Goal: Information Seeking & Learning: Understand process/instructions

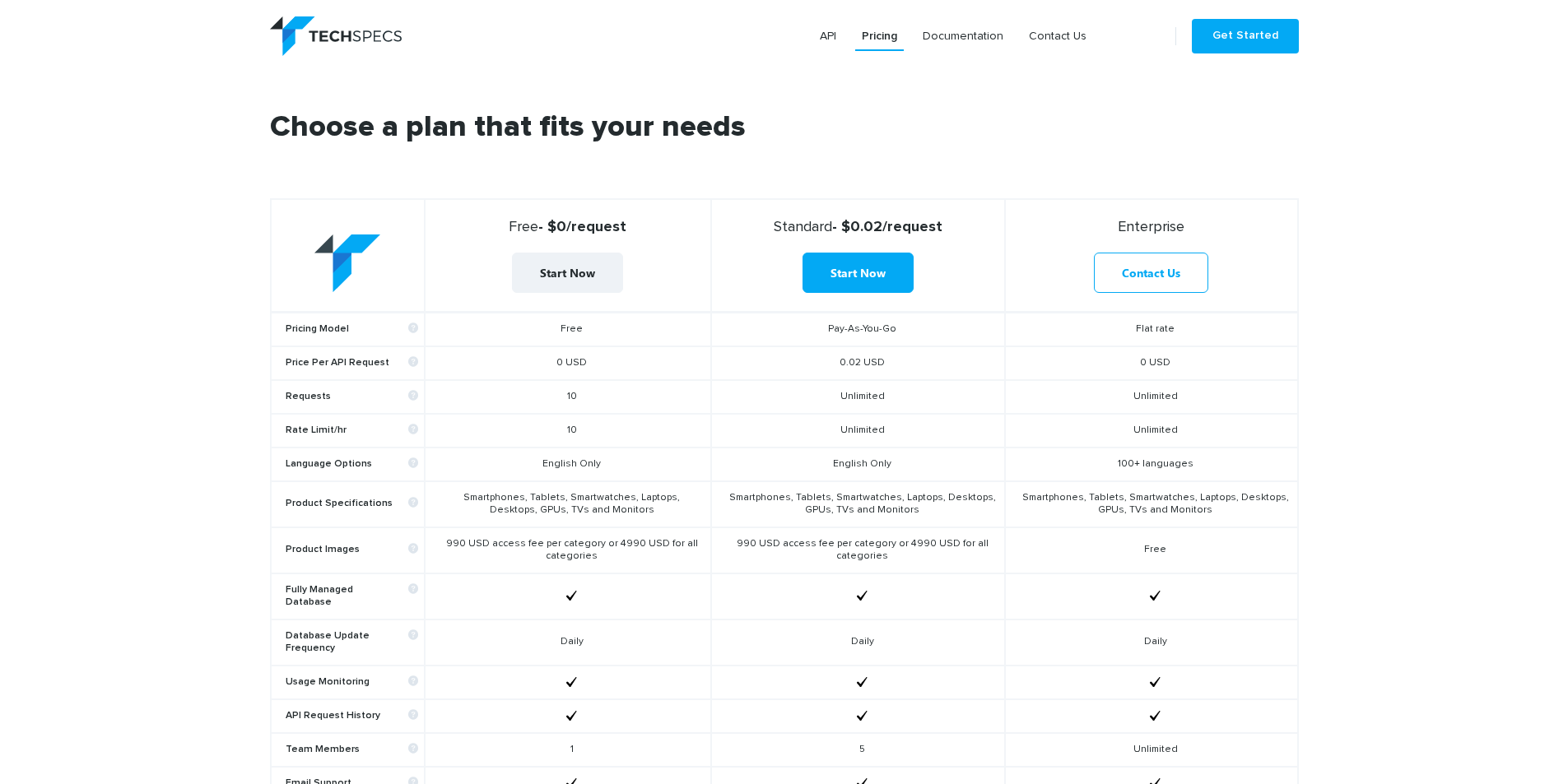
scroll to position [658, 0]
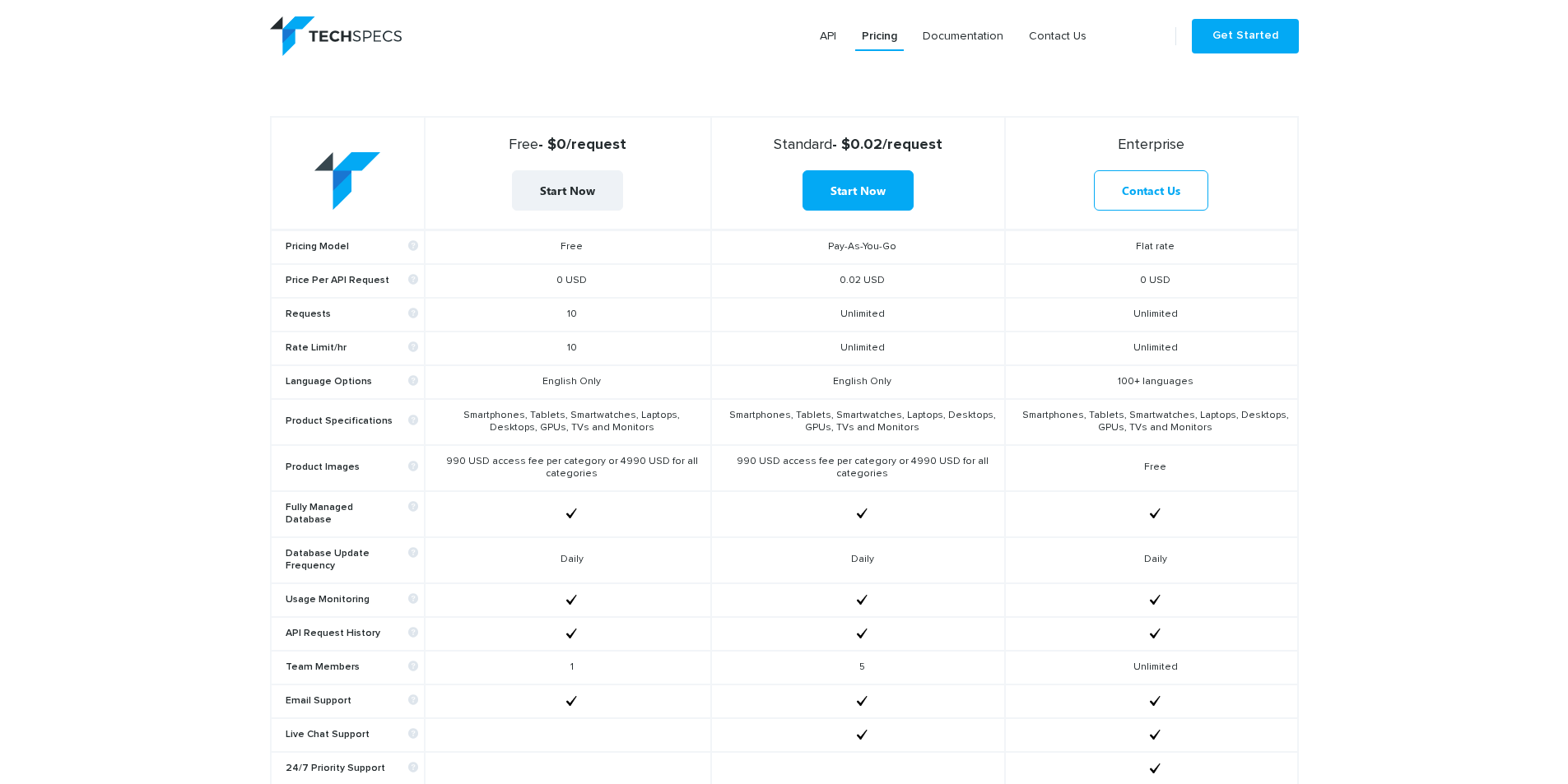
drag, startPoint x: 1189, startPoint y: 137, endPoint x: 1093, endPoint y: 139, distance: 96.0
click at [1093, 139] on strong "Enterprise" at bounding box center [1151, 145] width 277 height 18
copy span "Enterprise"
click at [1385, 162] on section "Choose a plan that fits your needs Free - $0/request Start Now Standard - $0.02…" at bounding box center [784, 460] width 1568 height 939
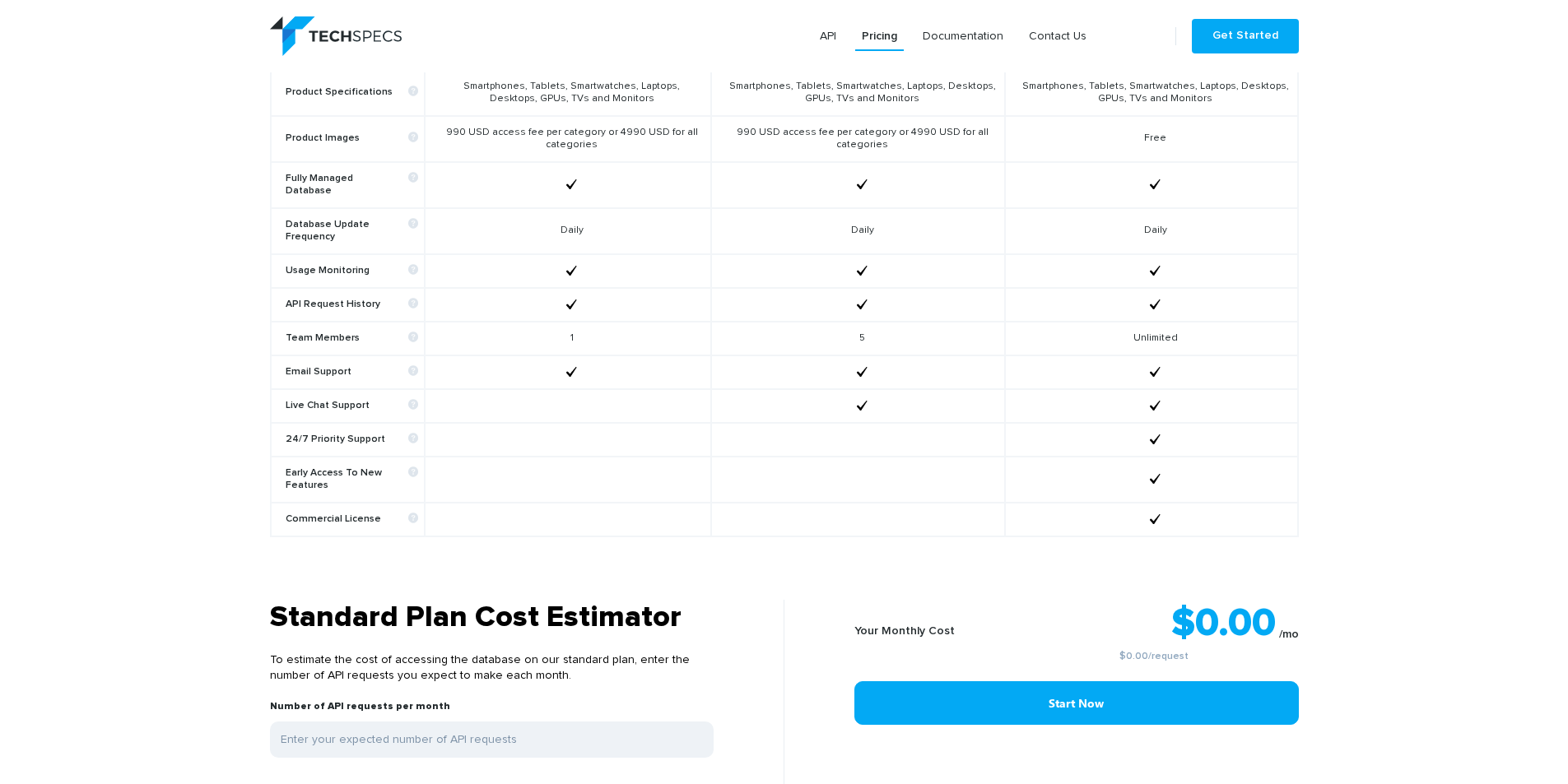
scroll to position [1234, 0]
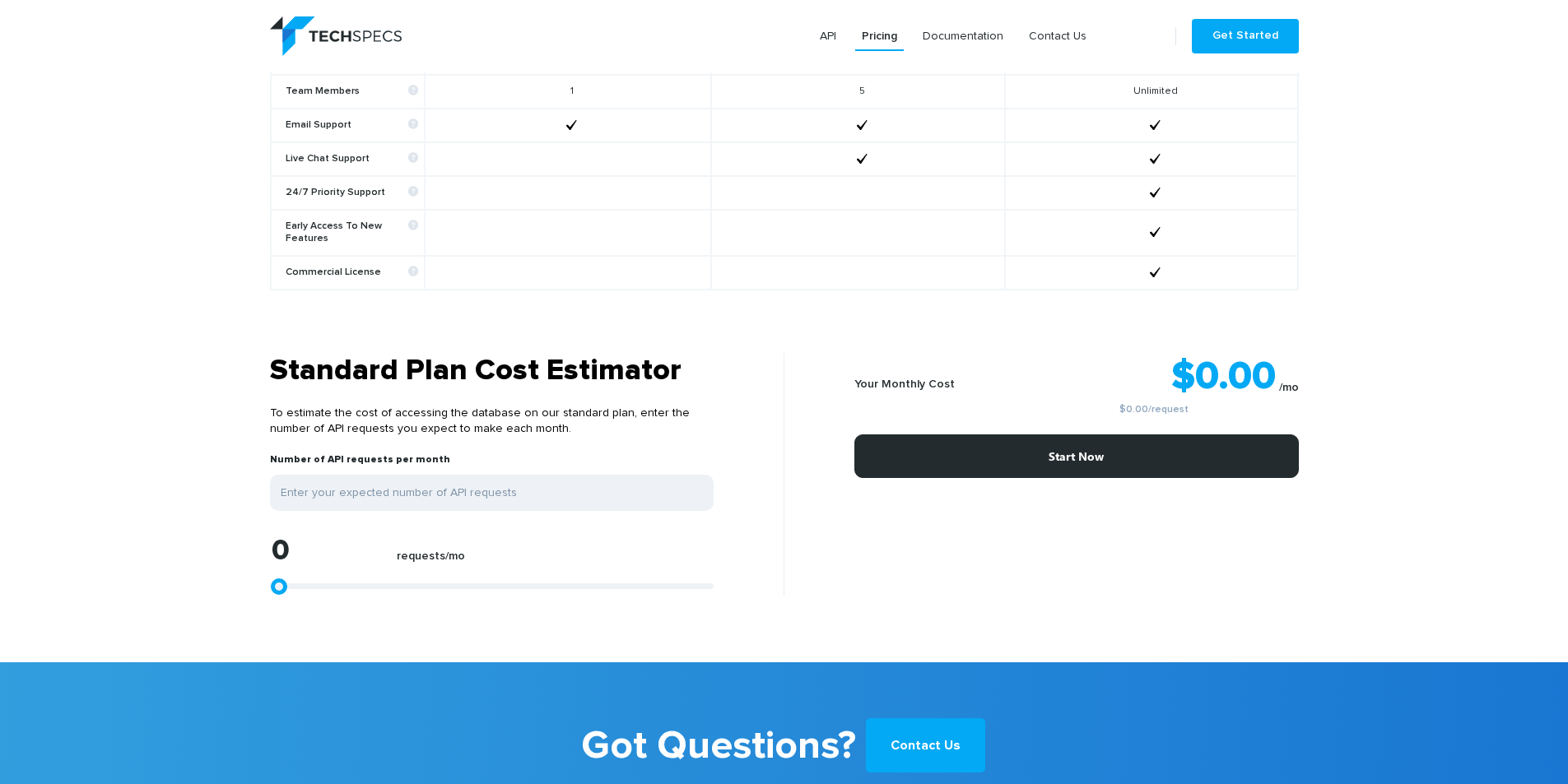
click at [1159, 438] on link "Start Now" at bounding box center [1076, 456] width 444 height 44
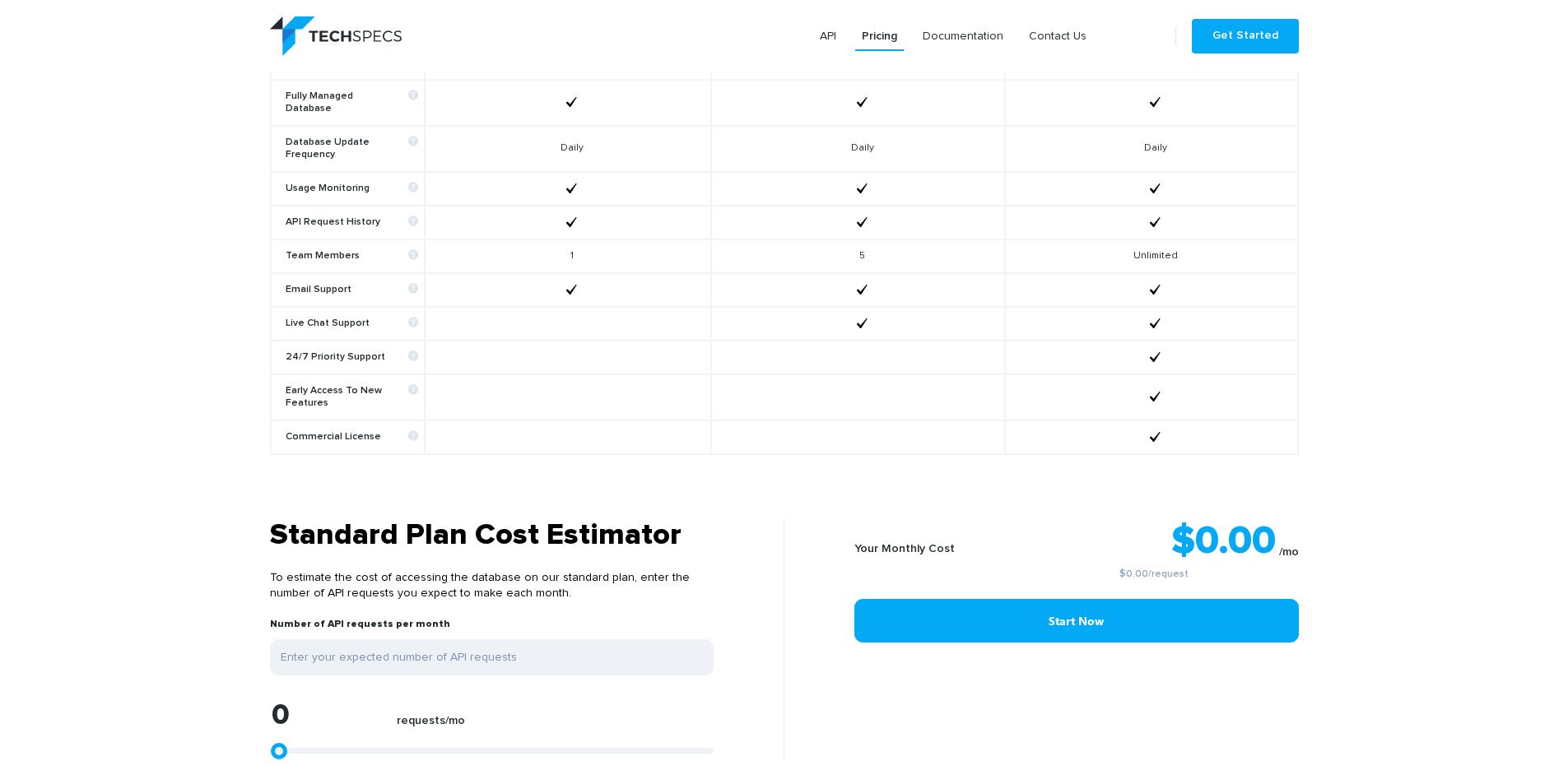
scroll to position [1316, 0]
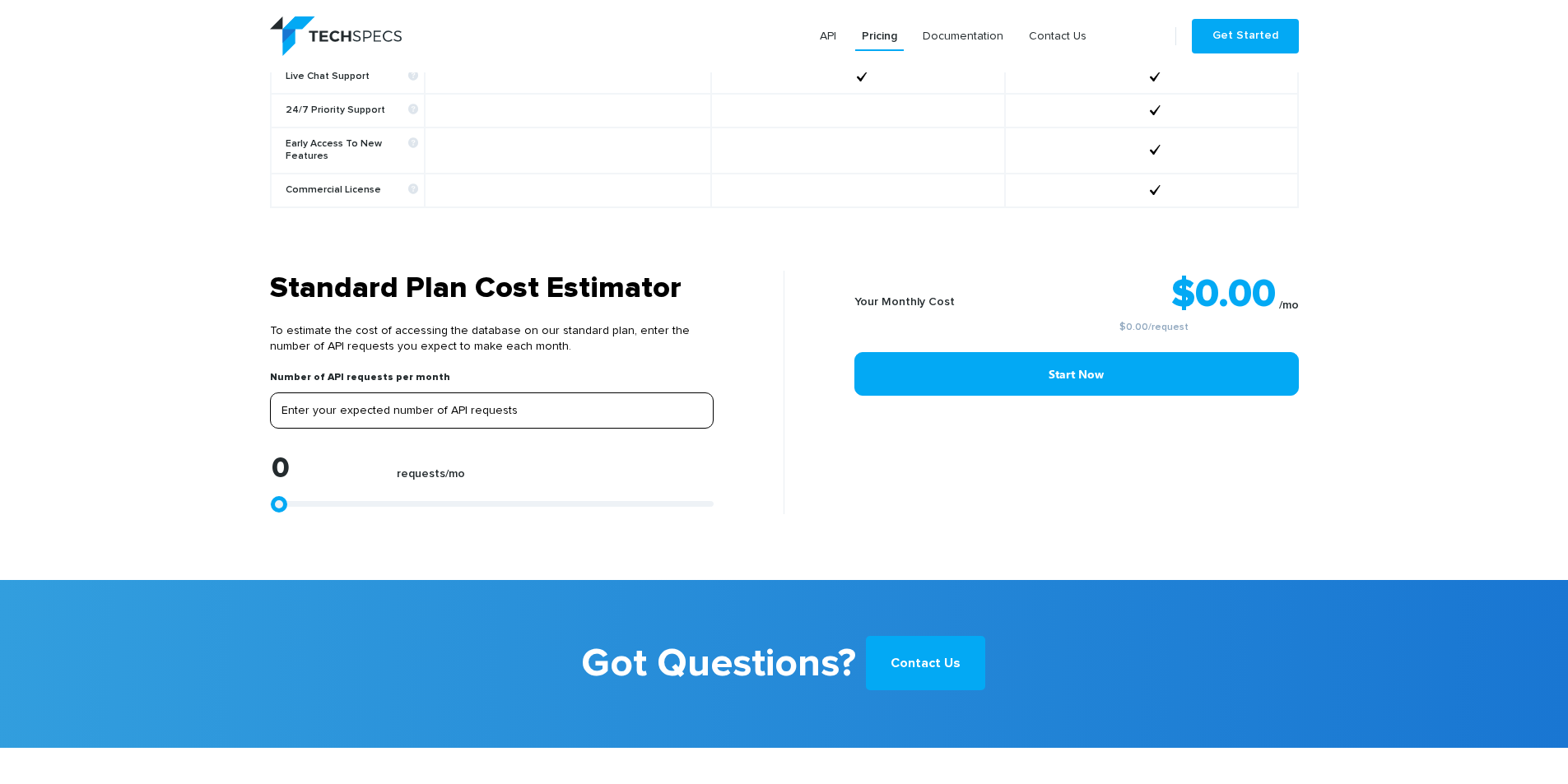
click at [464, 392] on input "tel" at bounding box center [492, 411] width 443 height 36
type input "1299"
type input "2226"
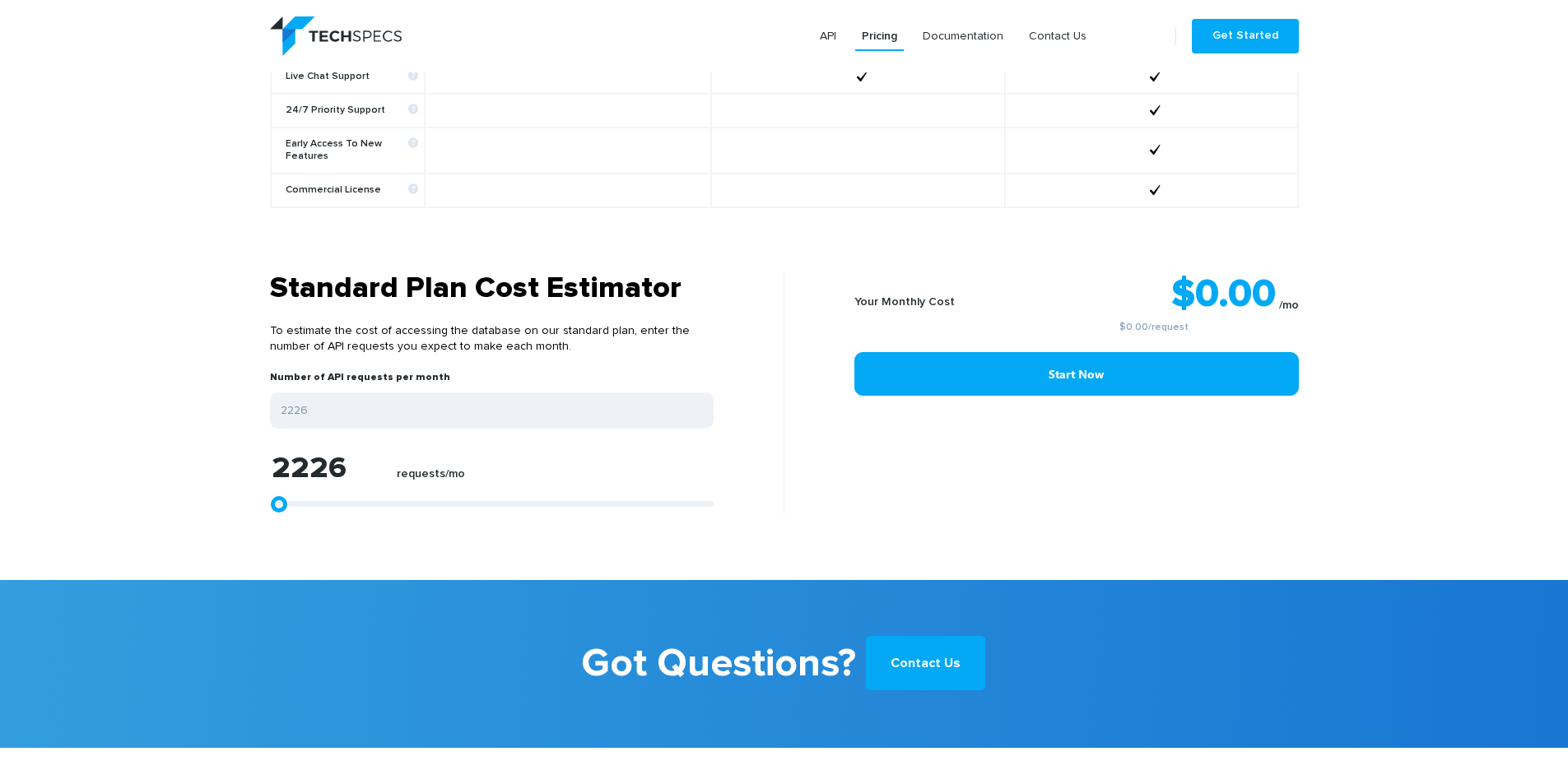
type input "2968"
type input "3896"
type input "5195"
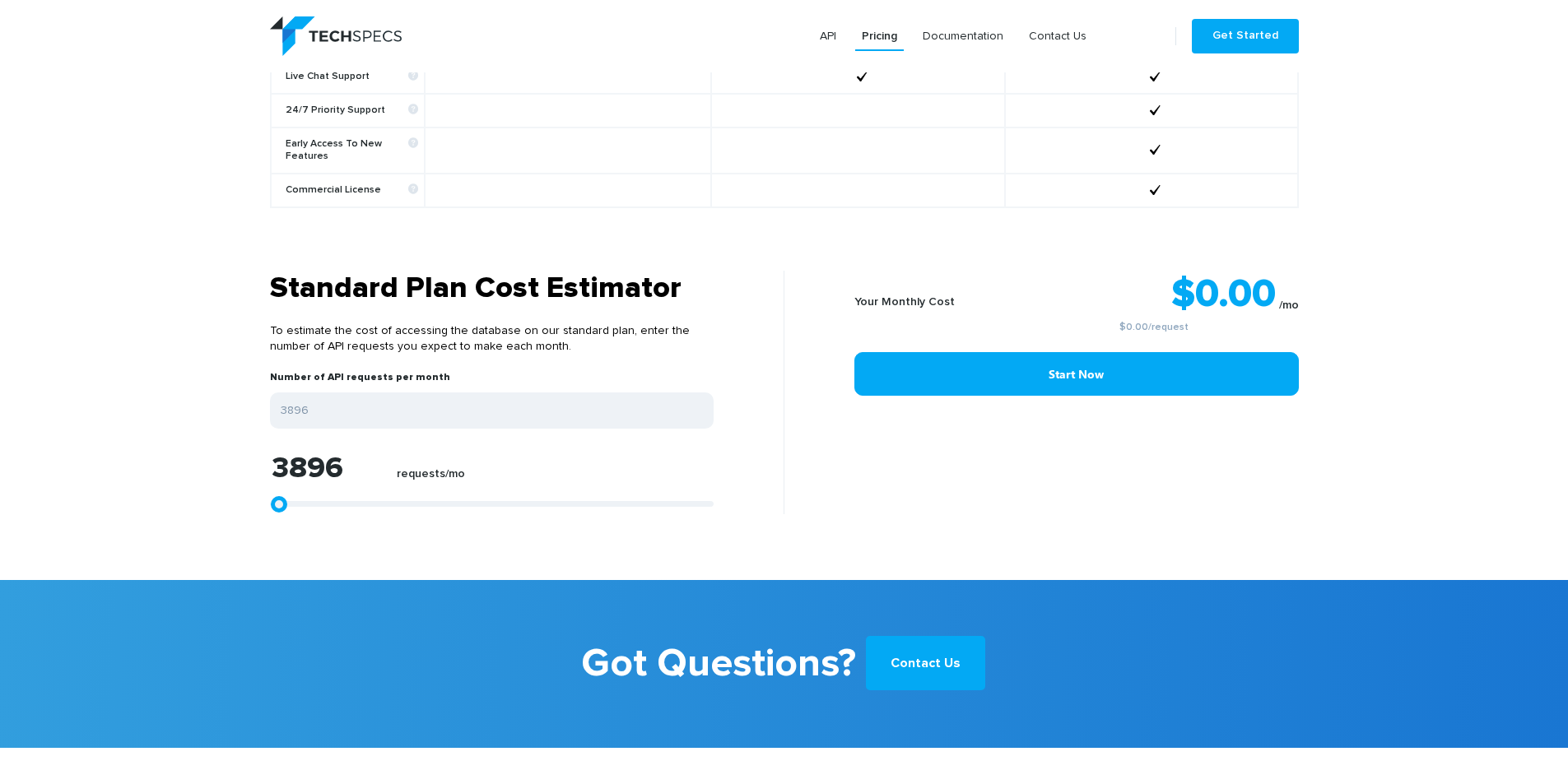
type input "5195"
type input "7050"
type input "8720"
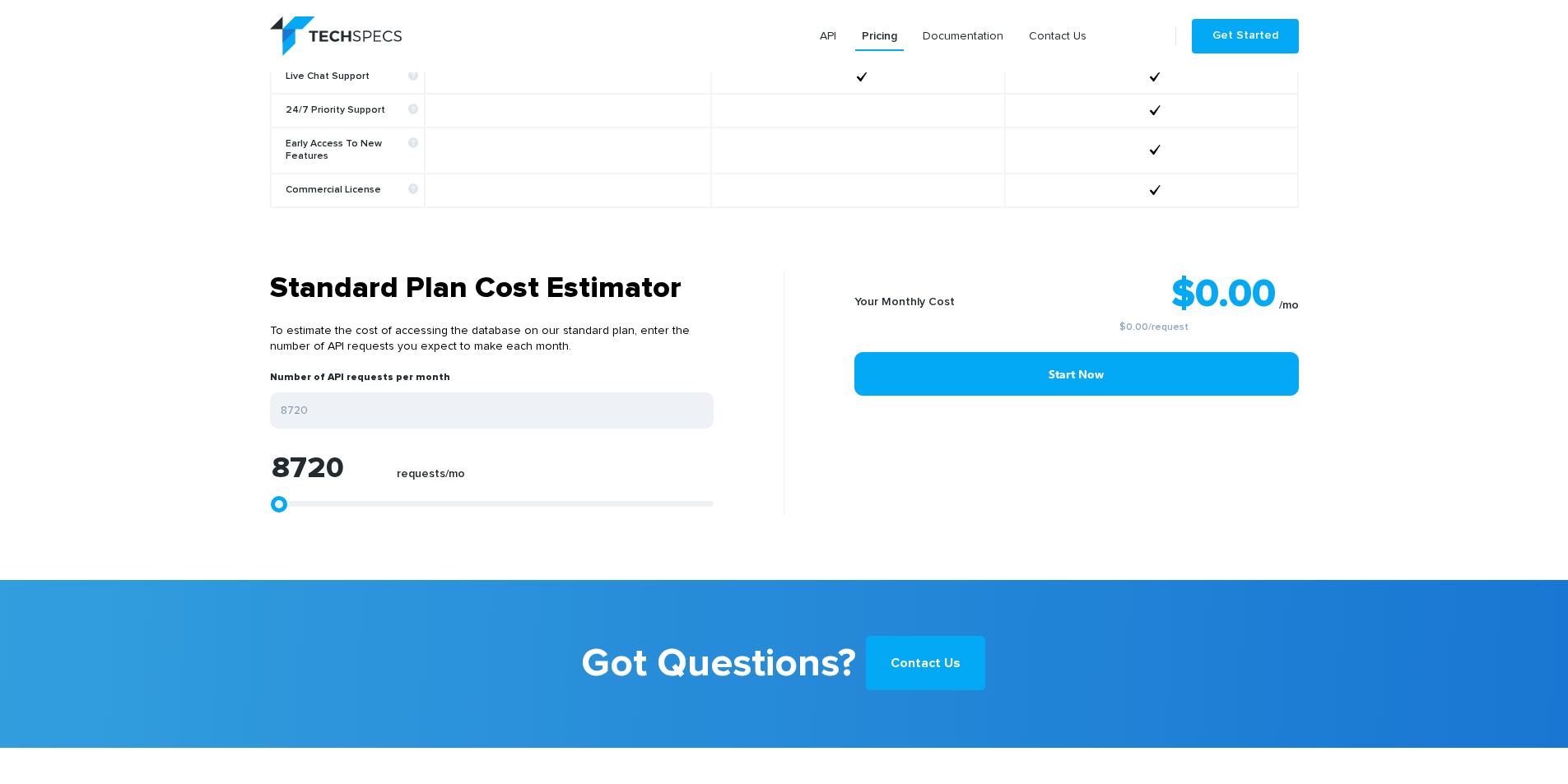
type input "10761"
type input "12430"
type input "13543"
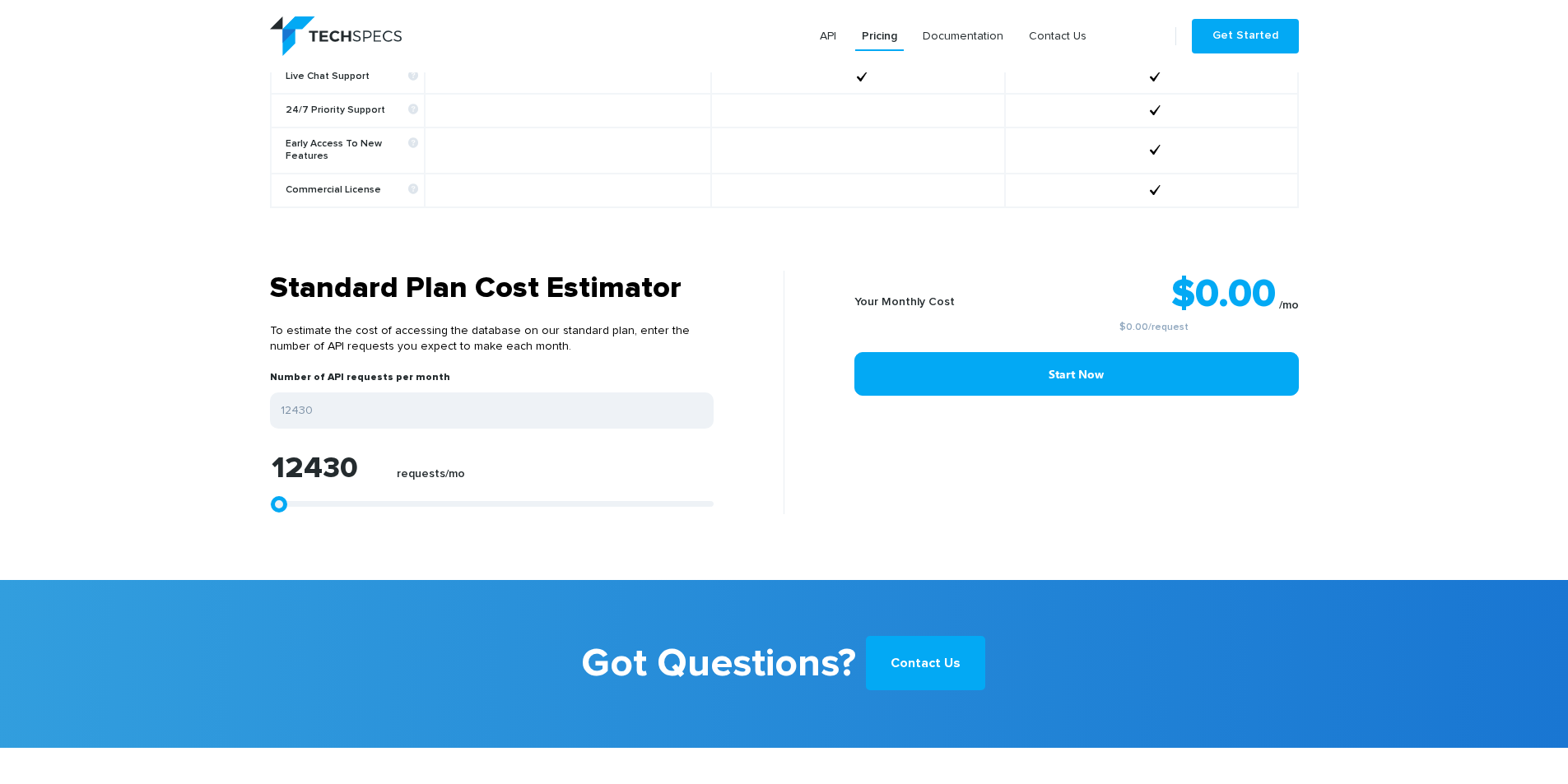
type input "13543"
type input "15028"
type input "15955"
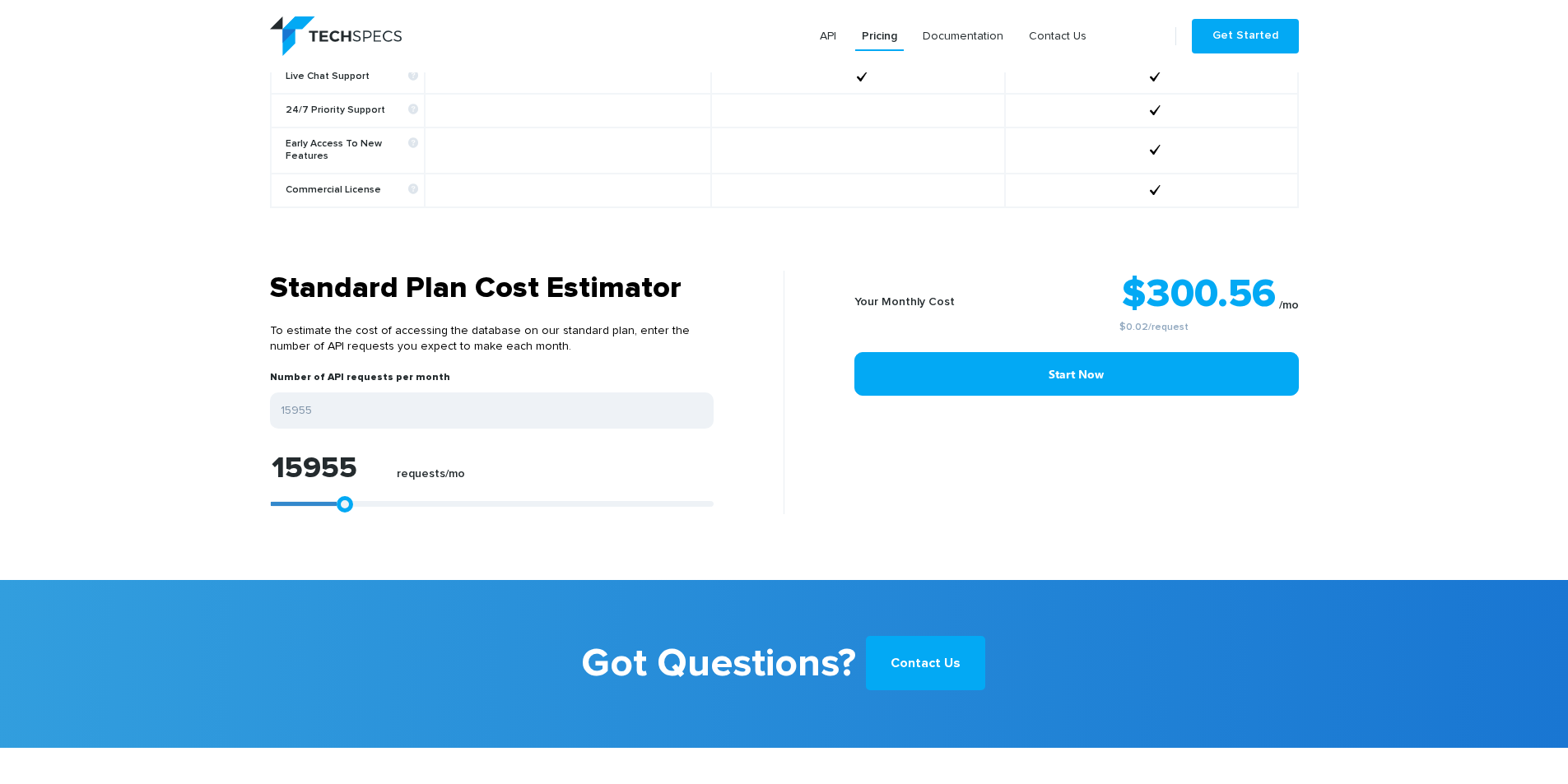
type input "16883"
type input "17811"
type input "18738"
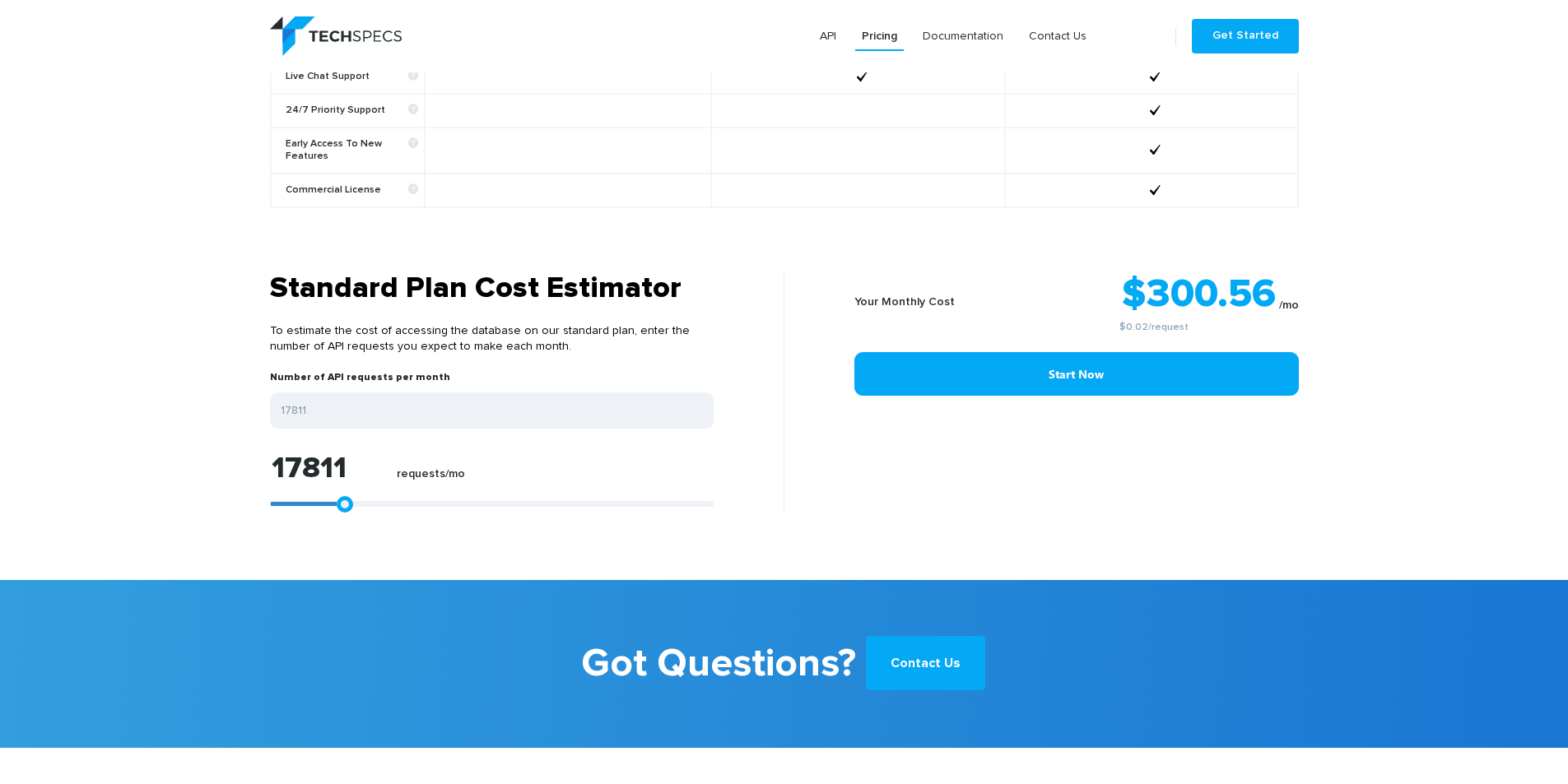
type input "18738"
type input "19666"
type input "20593"
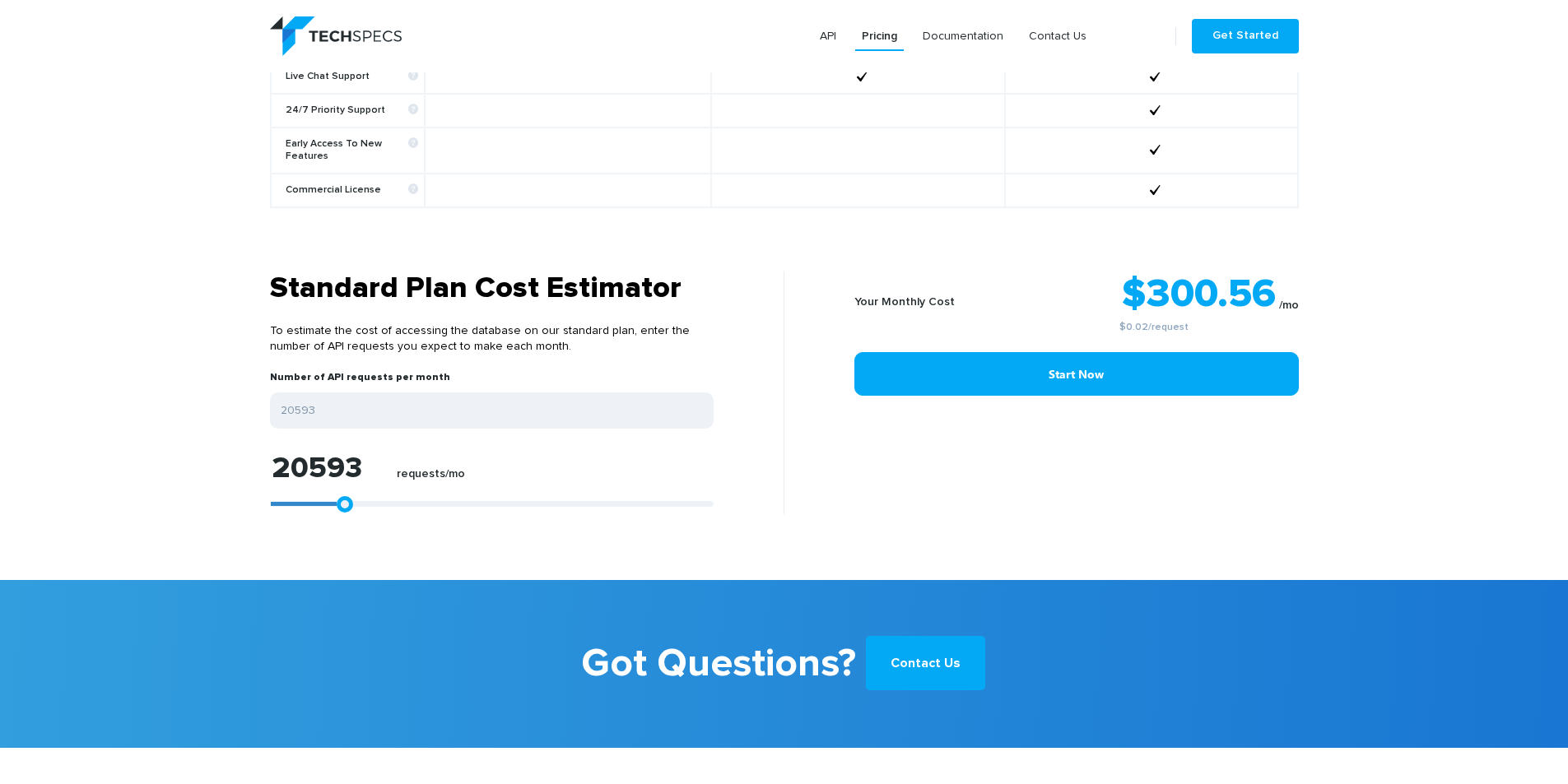
type input "21521"
type input "22449"
type input "23562"
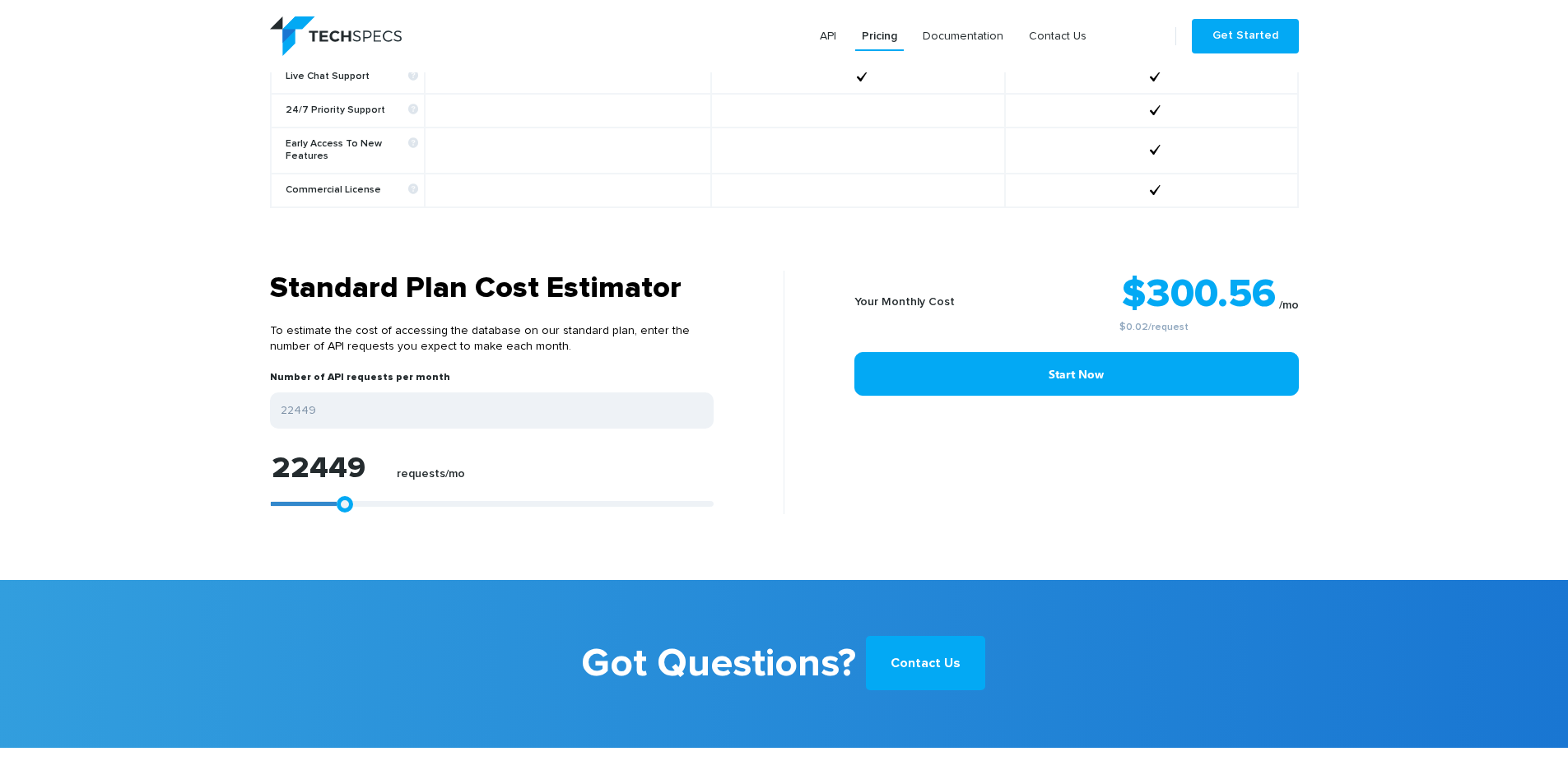
type input "23562"
type input "24861"
type input "26159"
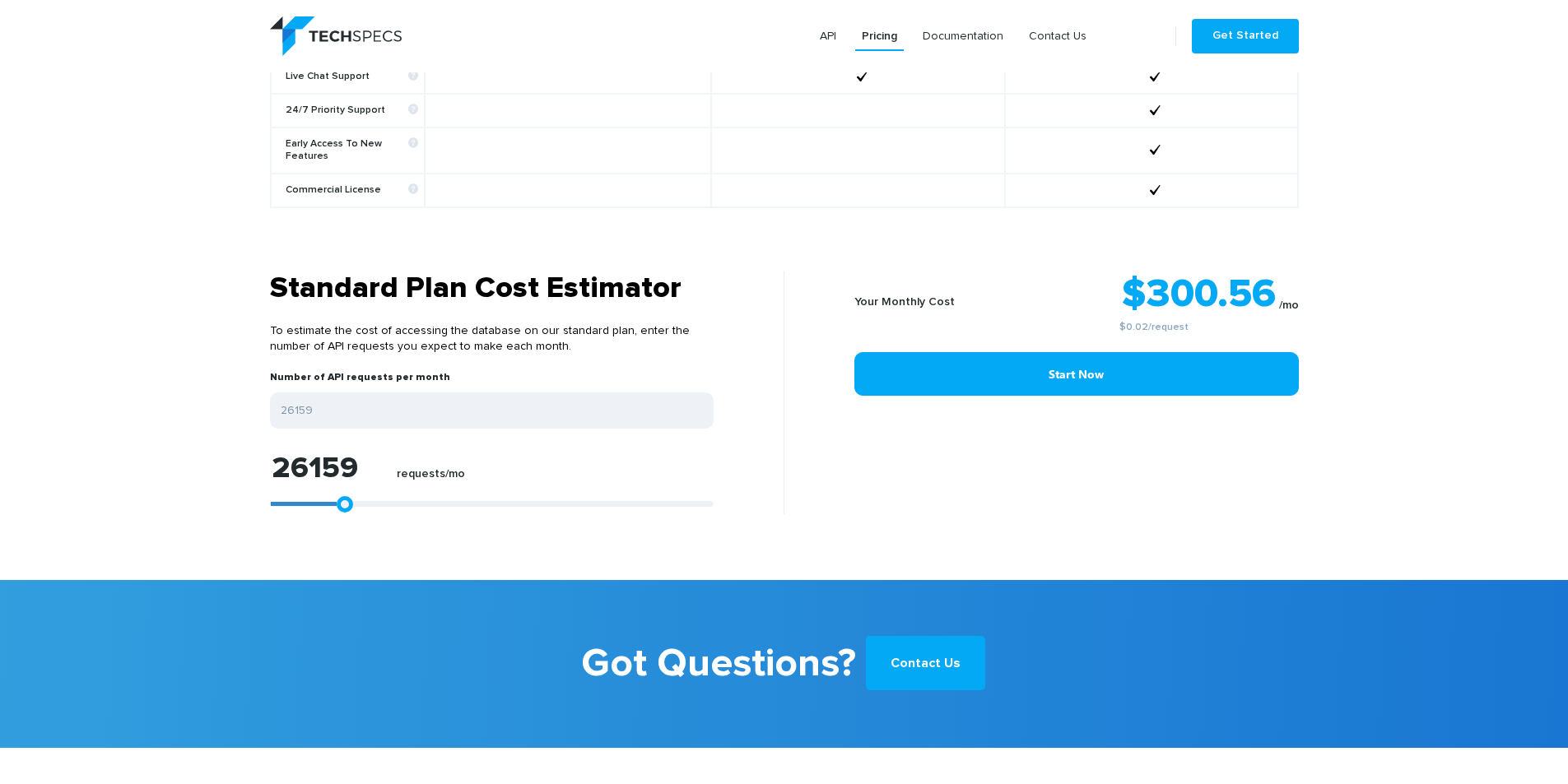
type input "27458"
type input "28571"
type input "29870"
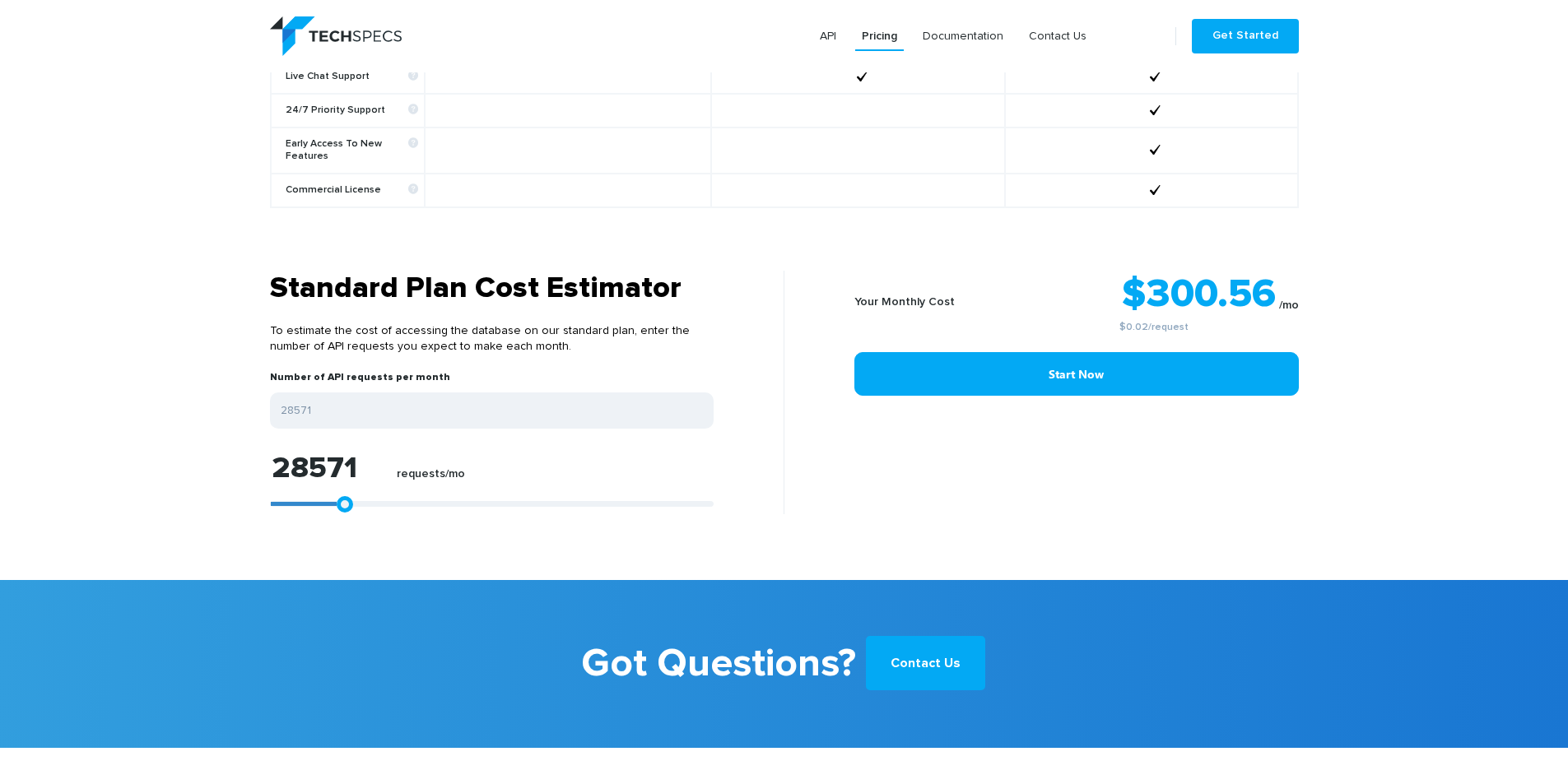
type input "29870"
type input "30983"
type input "31911"
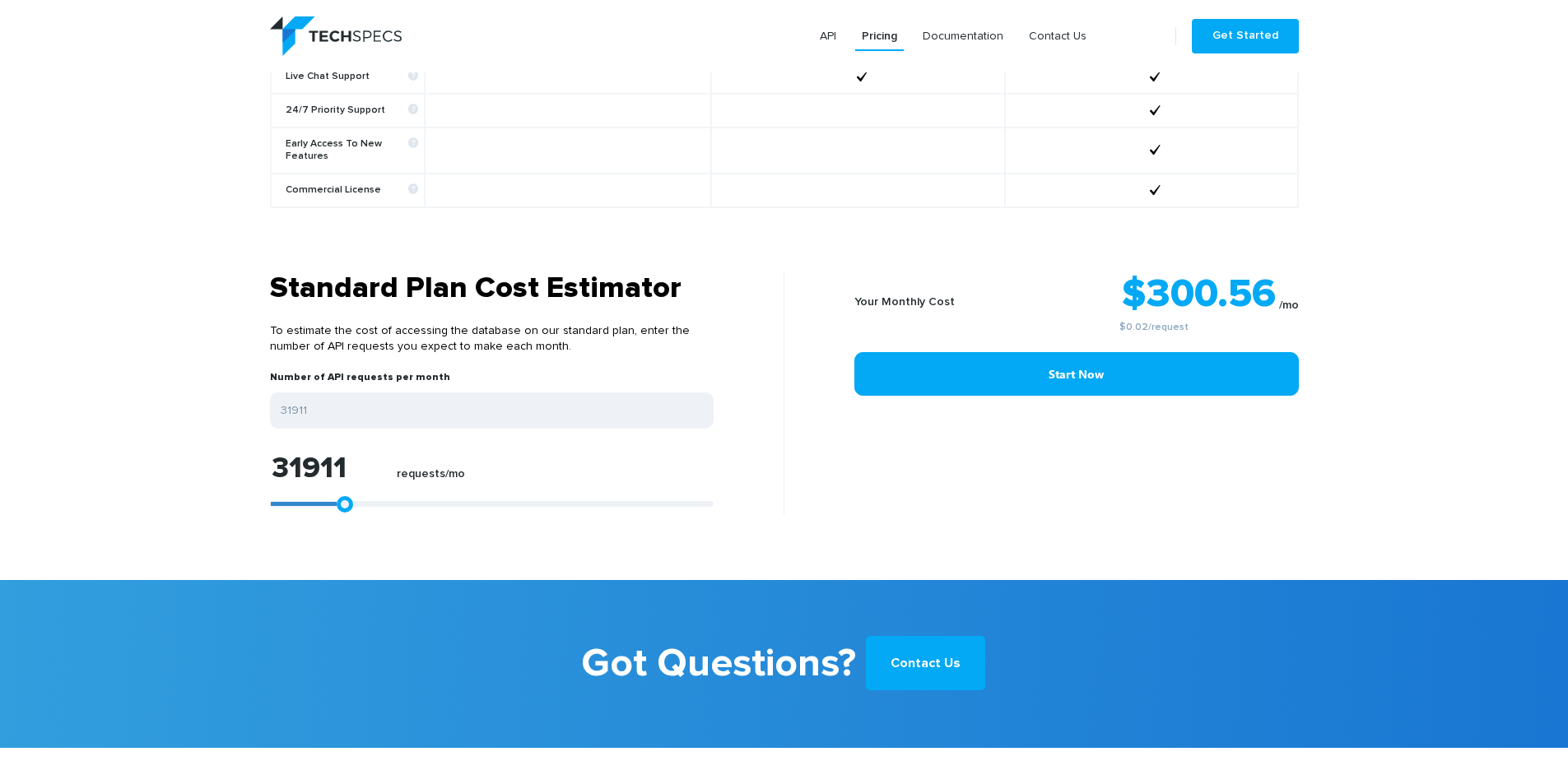
type input "32838"
type input "33766"
type input "34508"
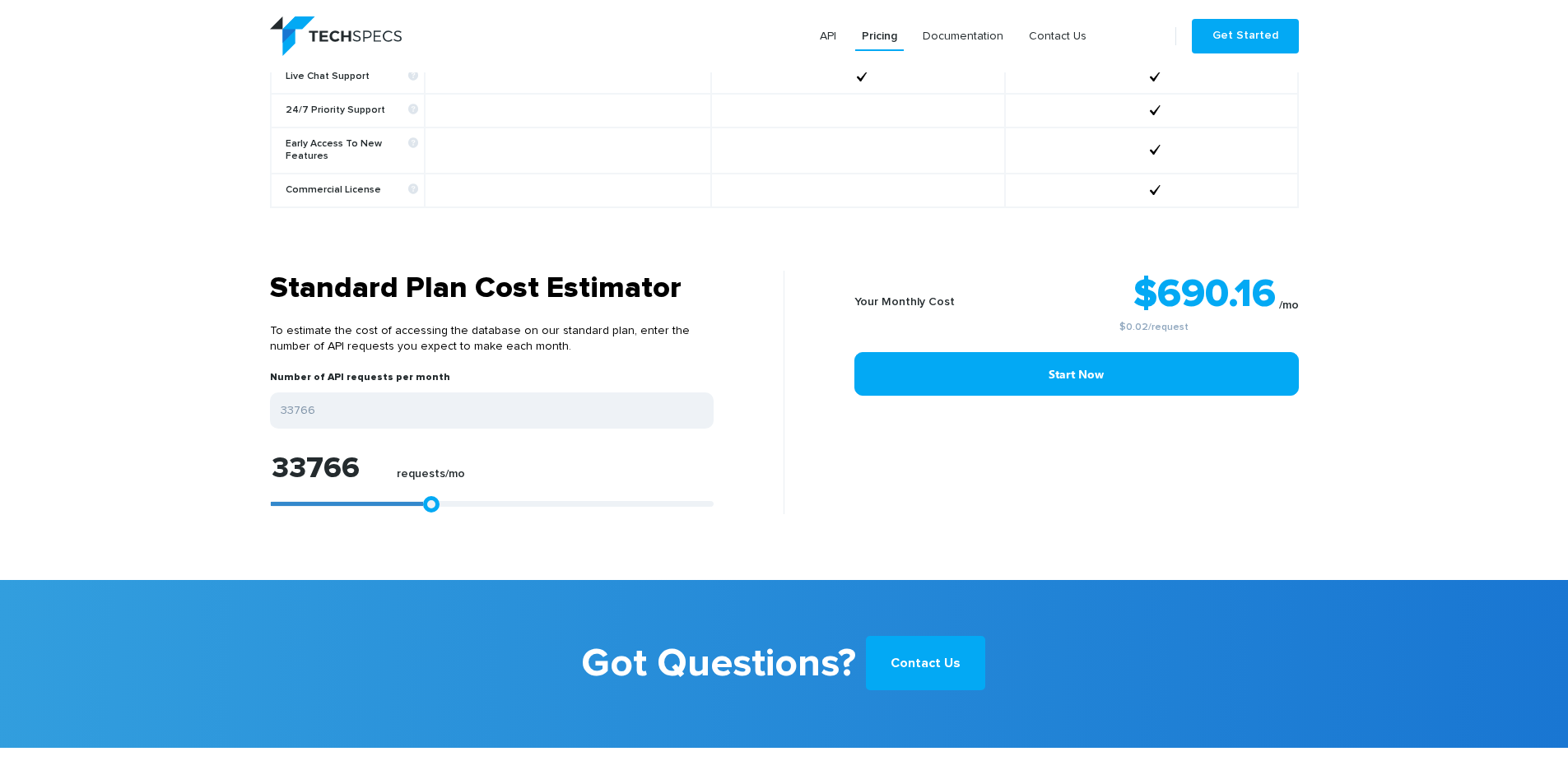
type input "34508"
type input "35065"
type input "35436"
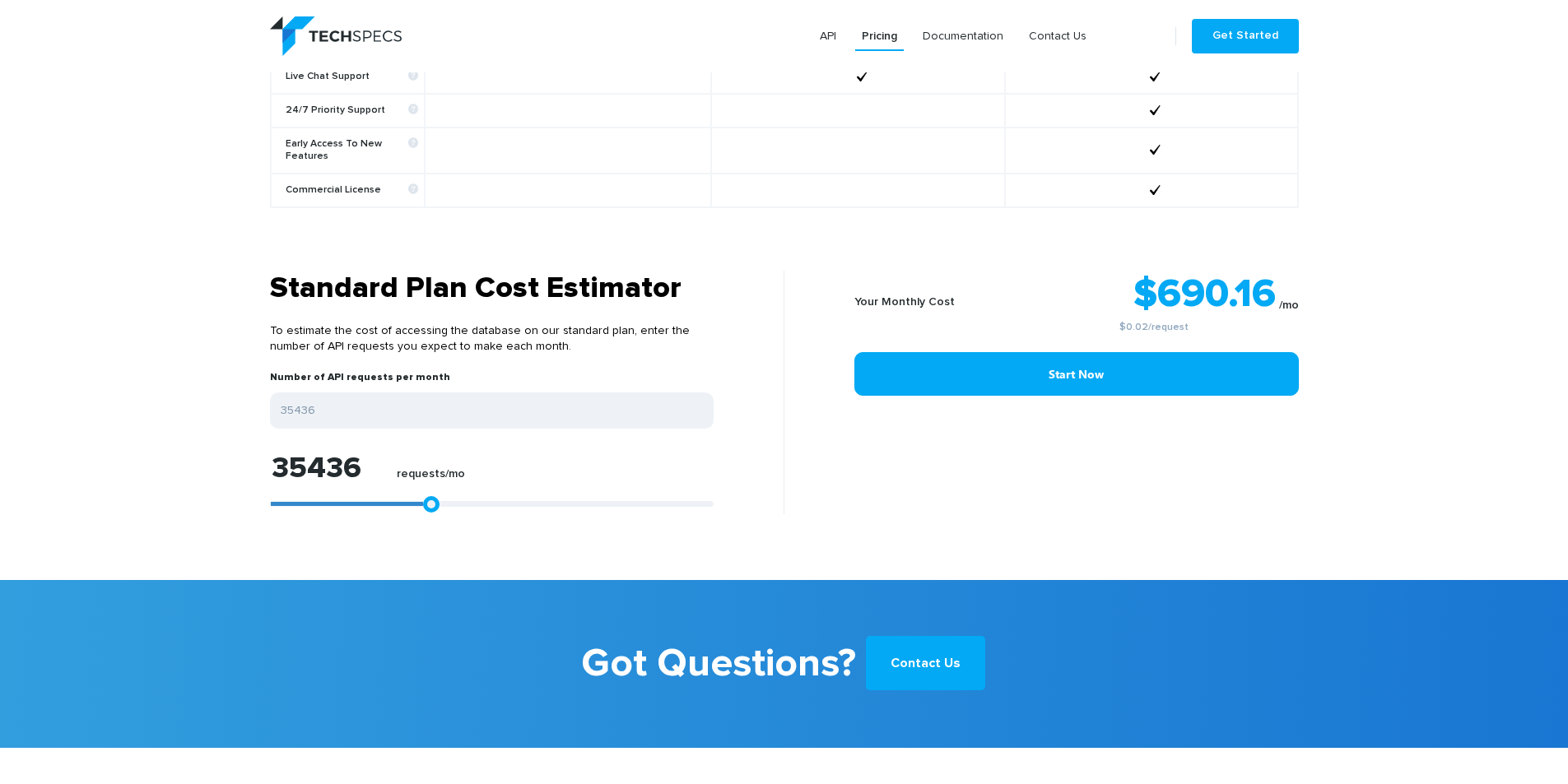
type input "35807"
type input "35992"
type input "36178"
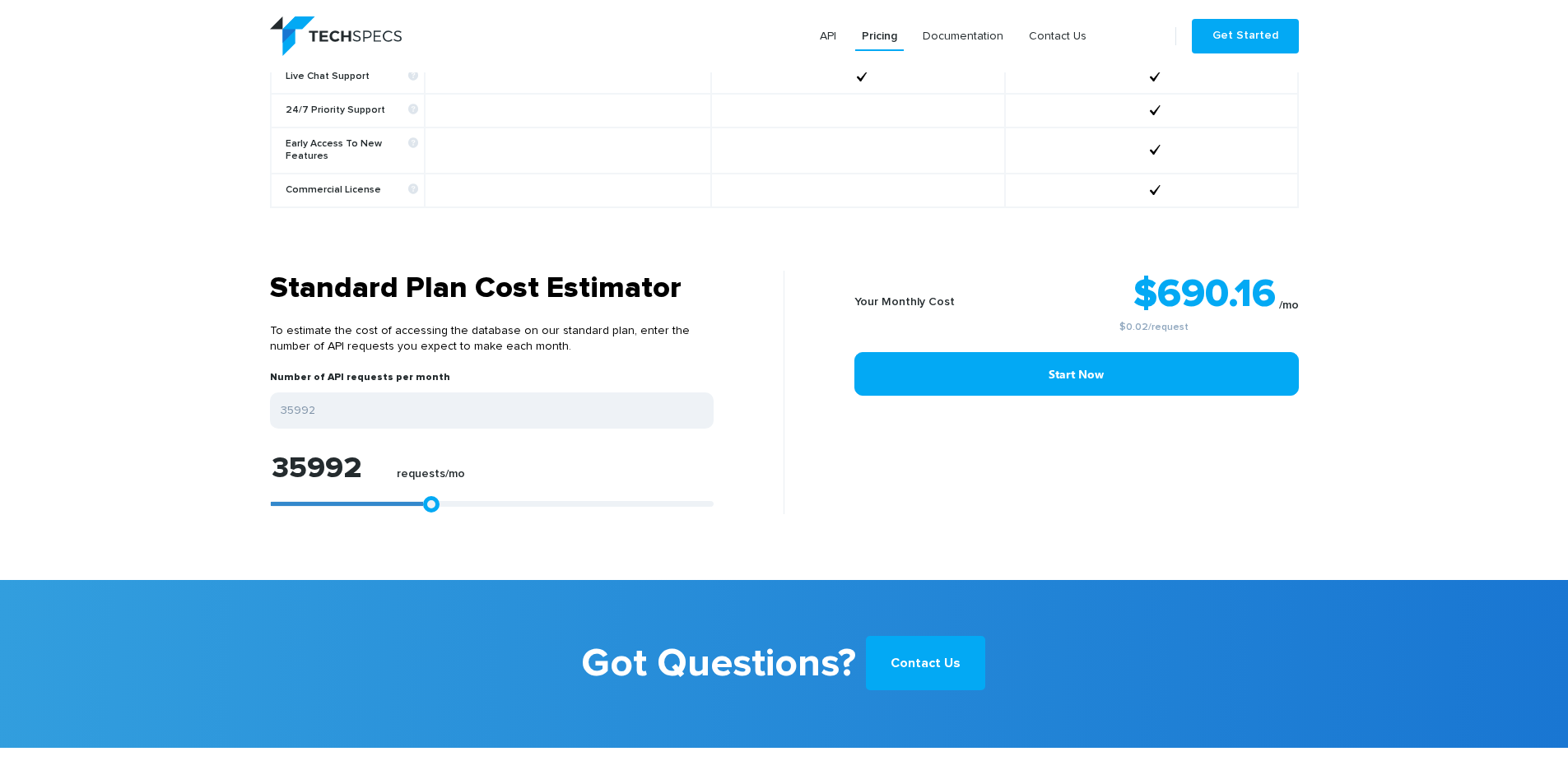
type input "36178"
drag, startPoint x: 276, startPoint y: 491, endPoint x: 431, endPoint y: 488, distance: 155.0
click at [431, 496] on link at bounding box center [438, 503] width 16 height 16
type input "37897"
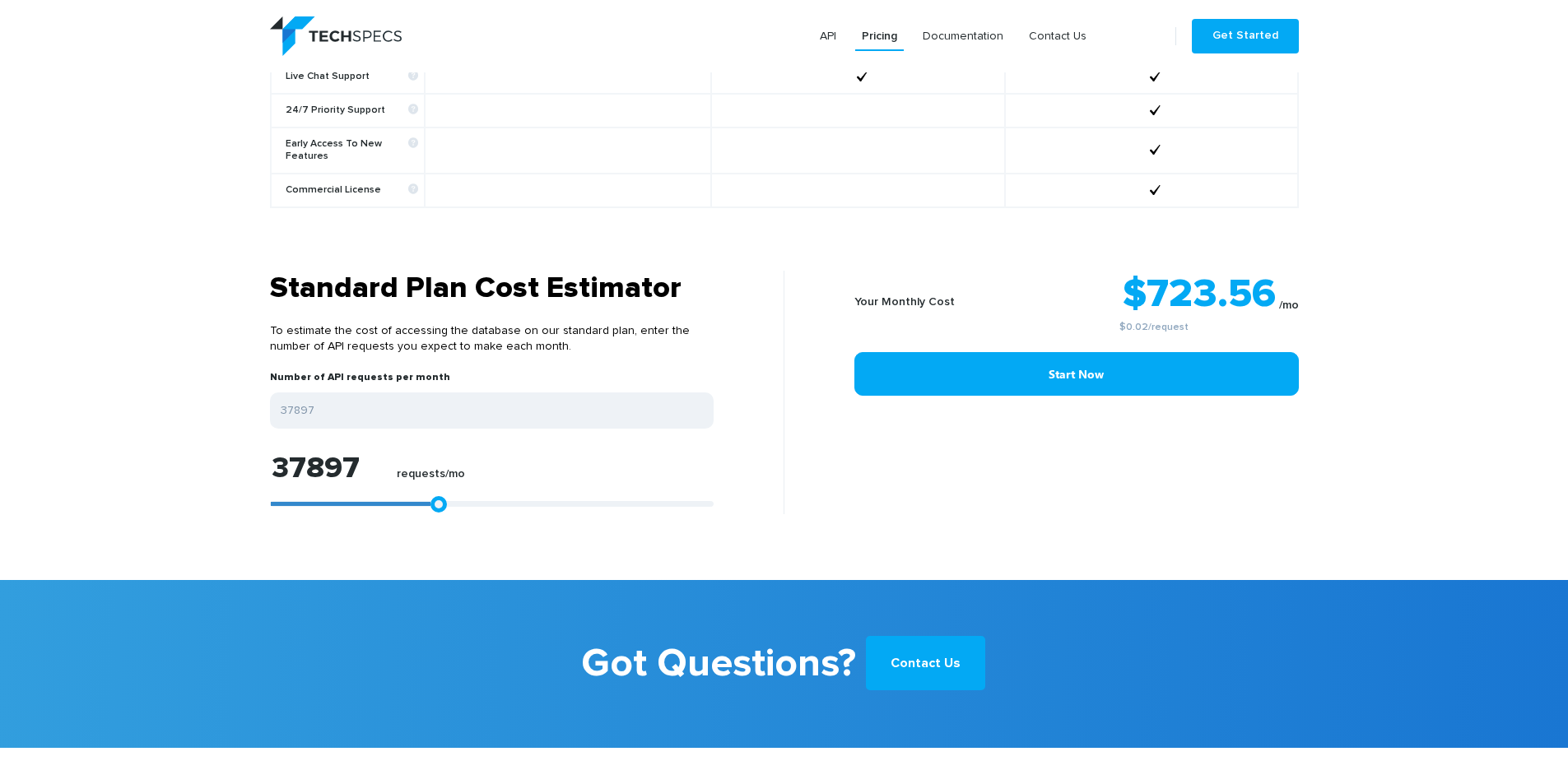
type input "38824"
type input "40680"
type input "42720"
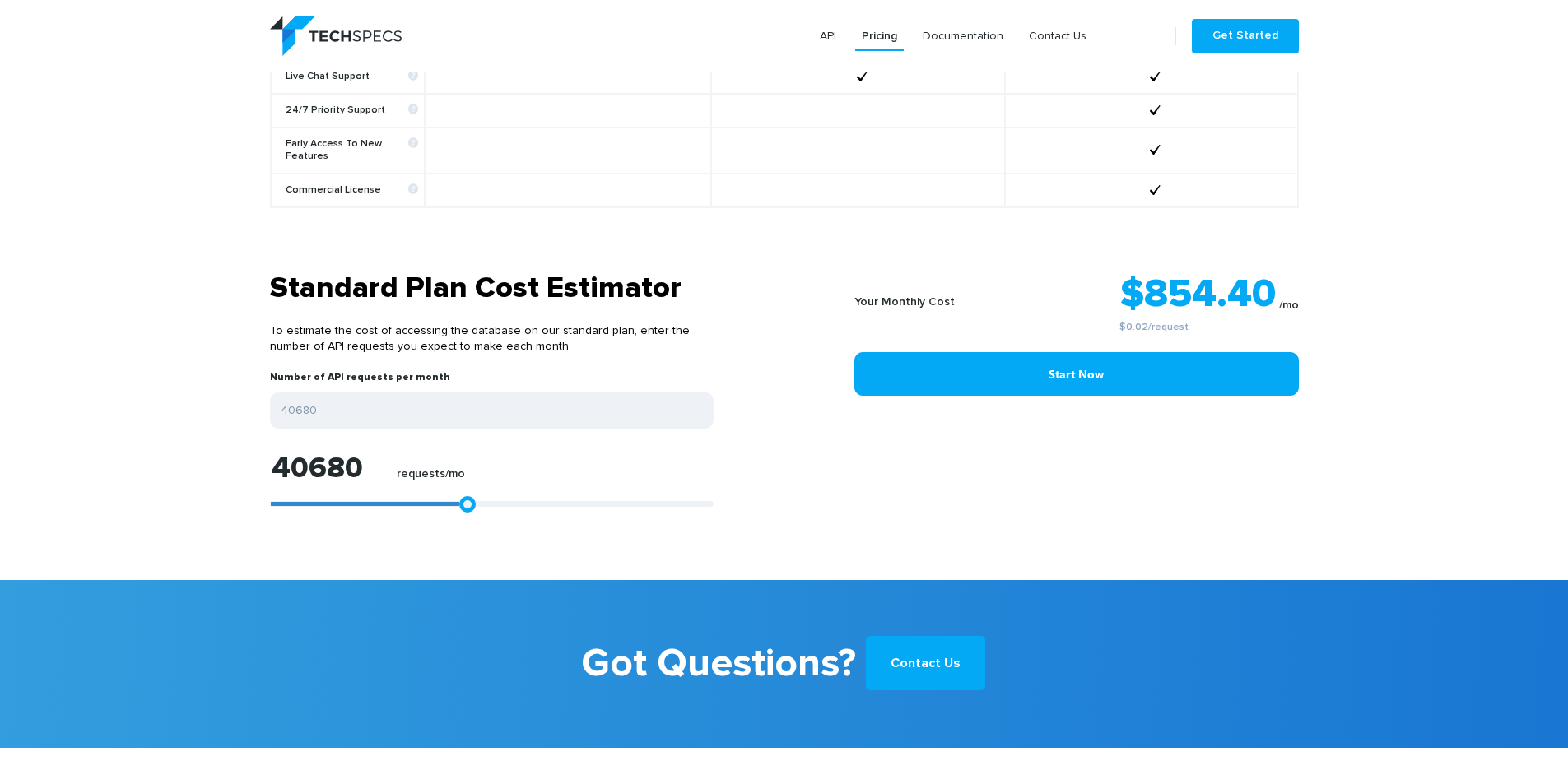
type input "42720"
type input "45874"
type input "49956"
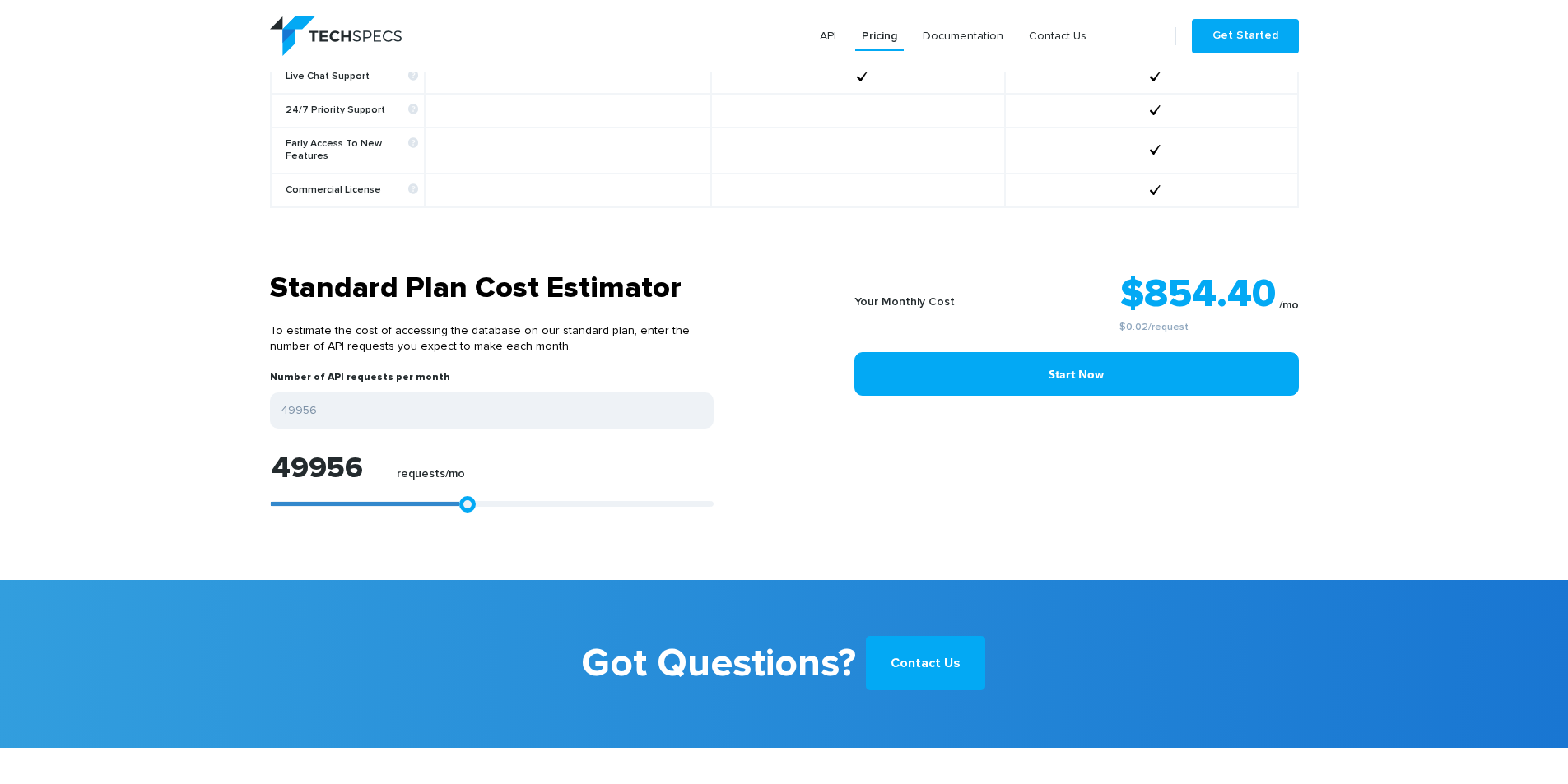
type input "54038"
type input "59418"
type input "65169"
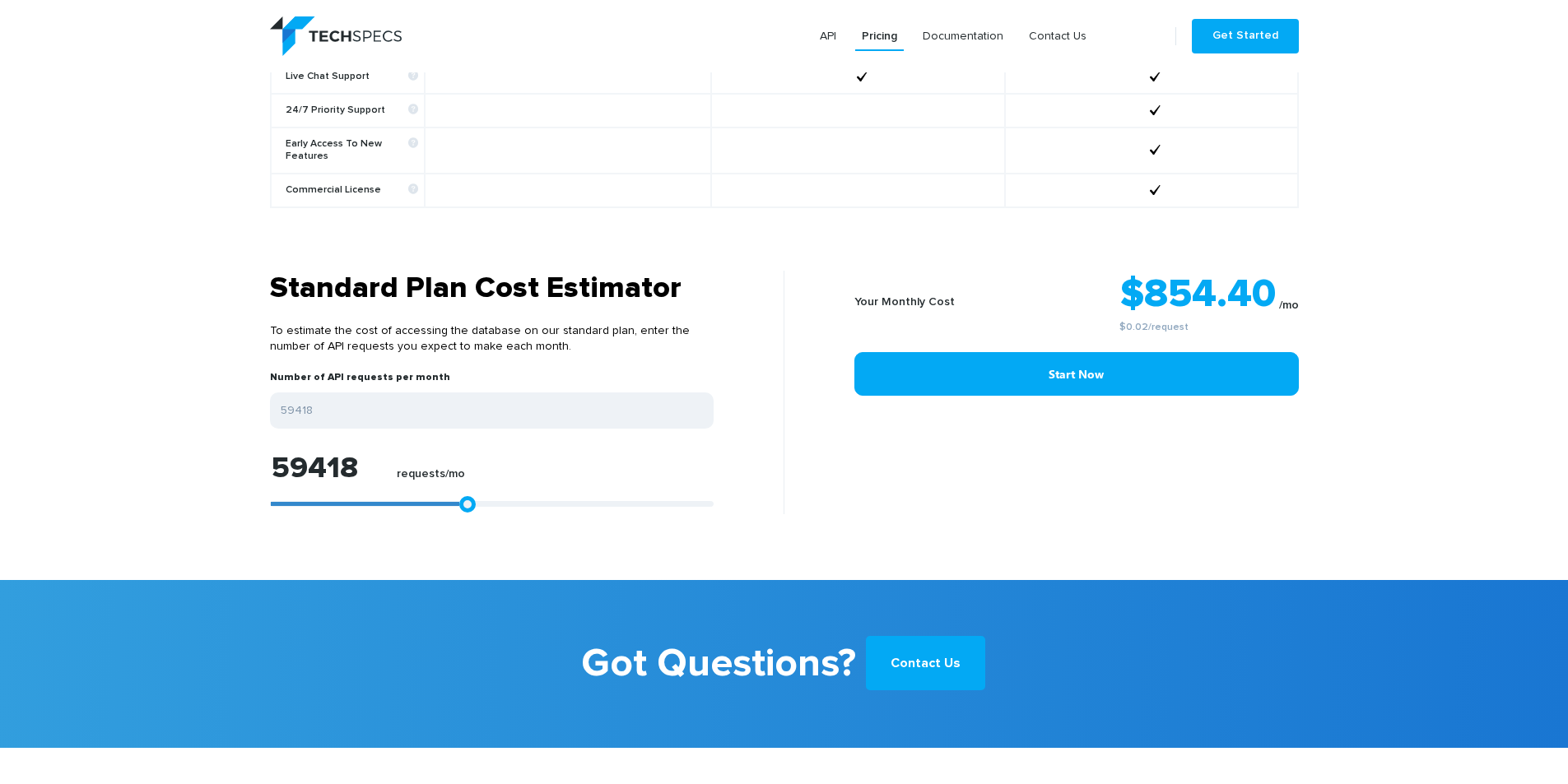
type input "65169"
type input "71106"
type input "76301"
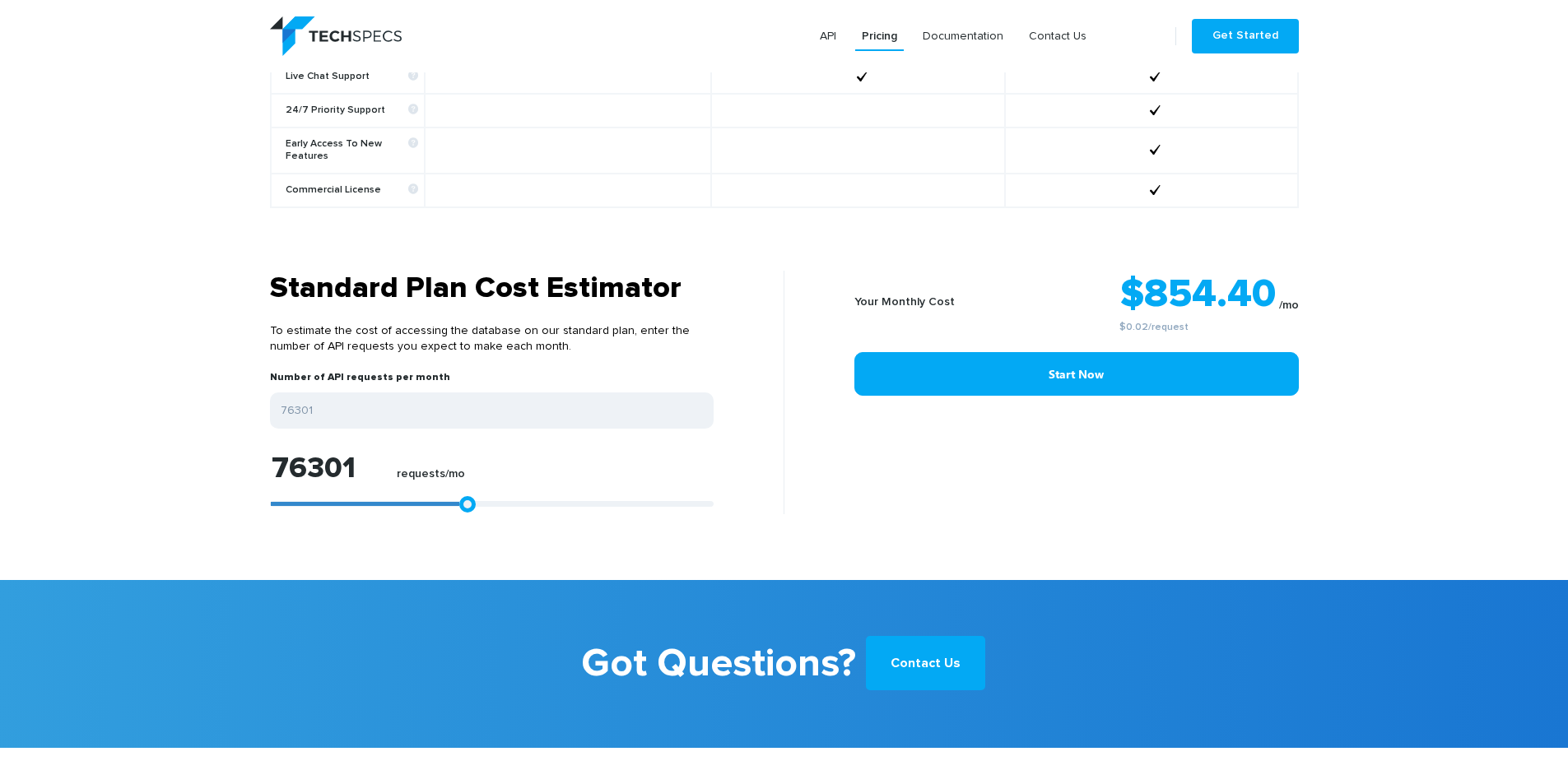
type input "81310"
type input "87061"
type input "92442"
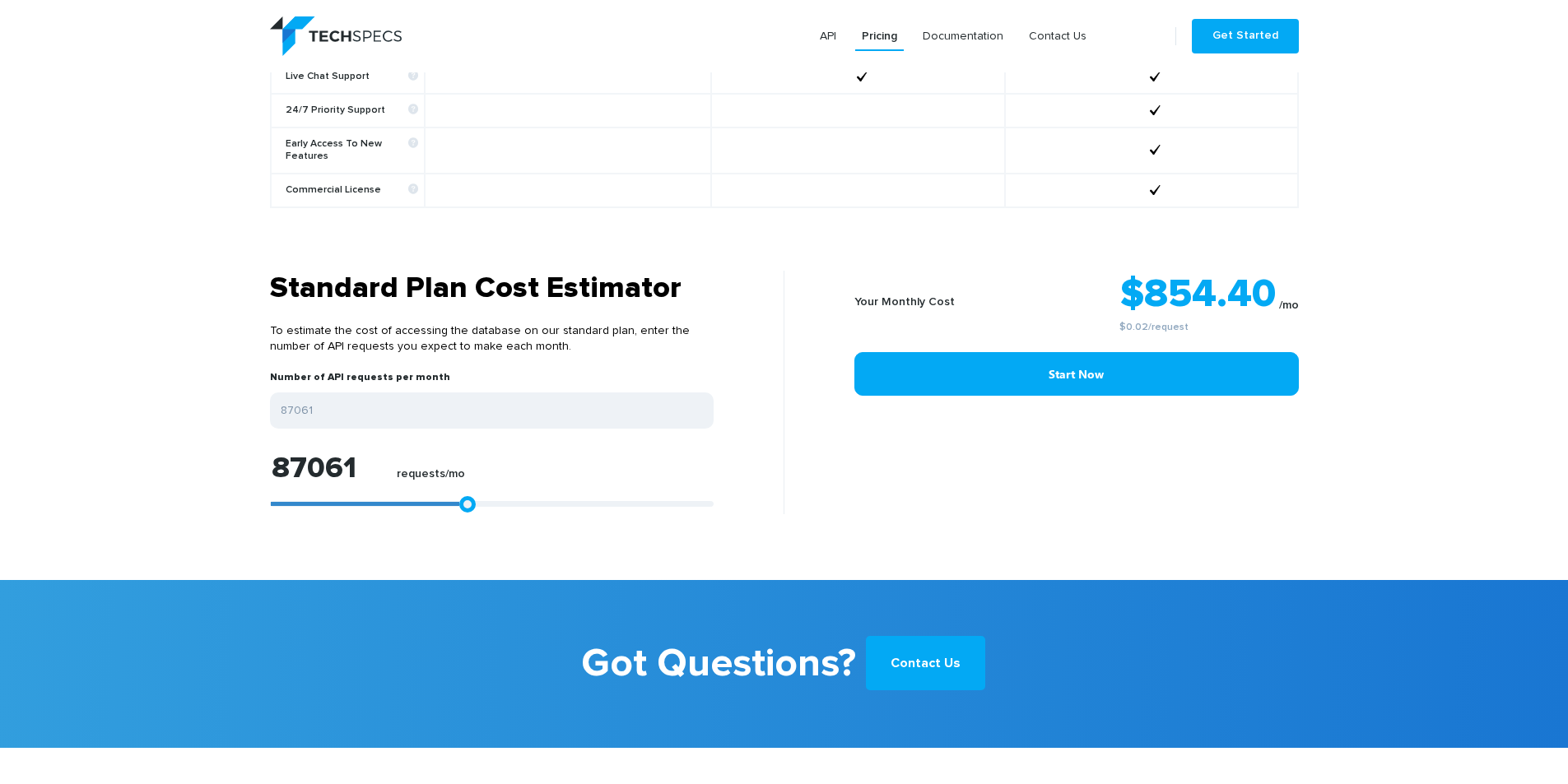
type input "92442"
type input "96894"
type input "99999"
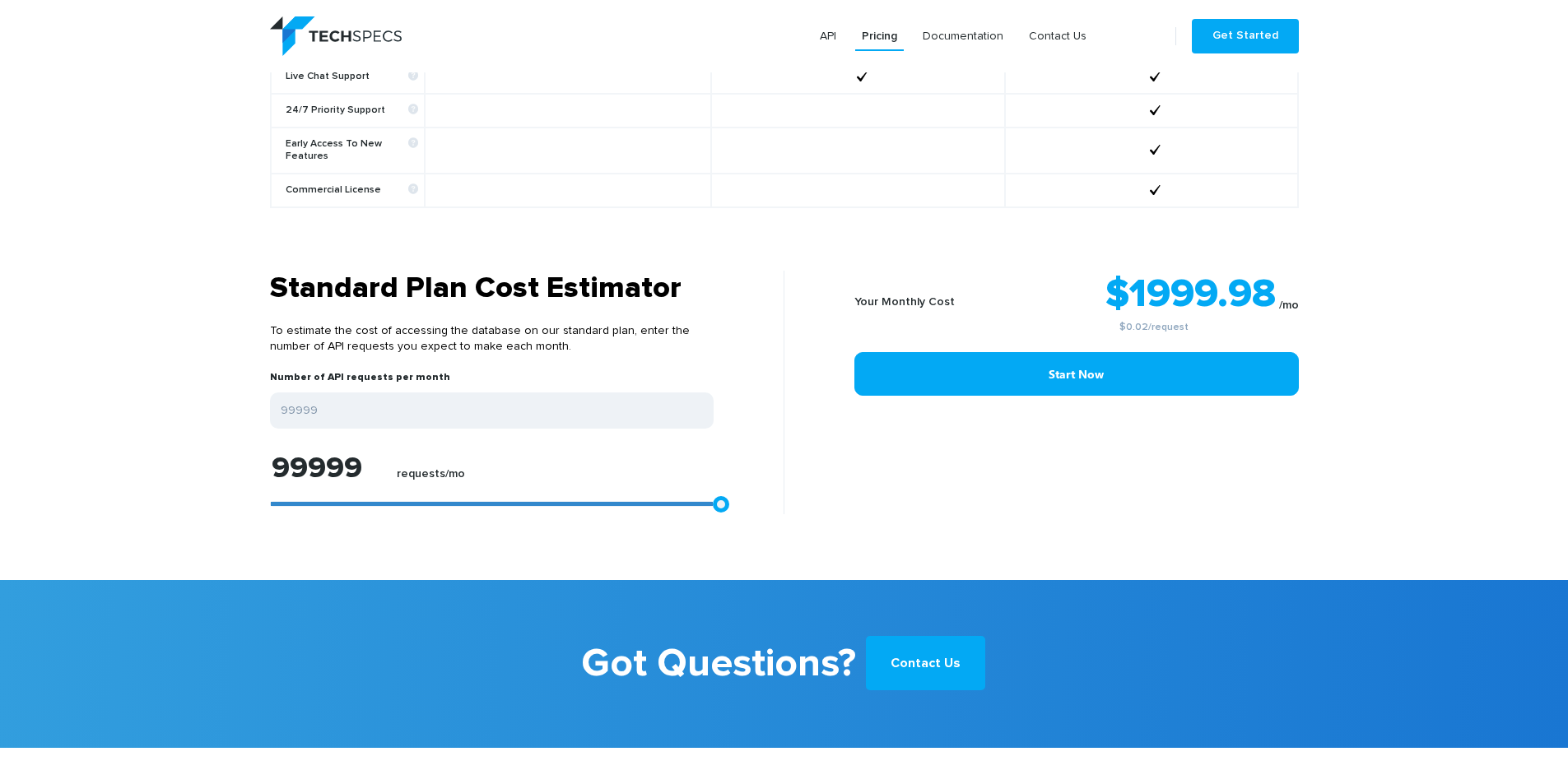
type input "99677"
type input "98007"
type input "96152"
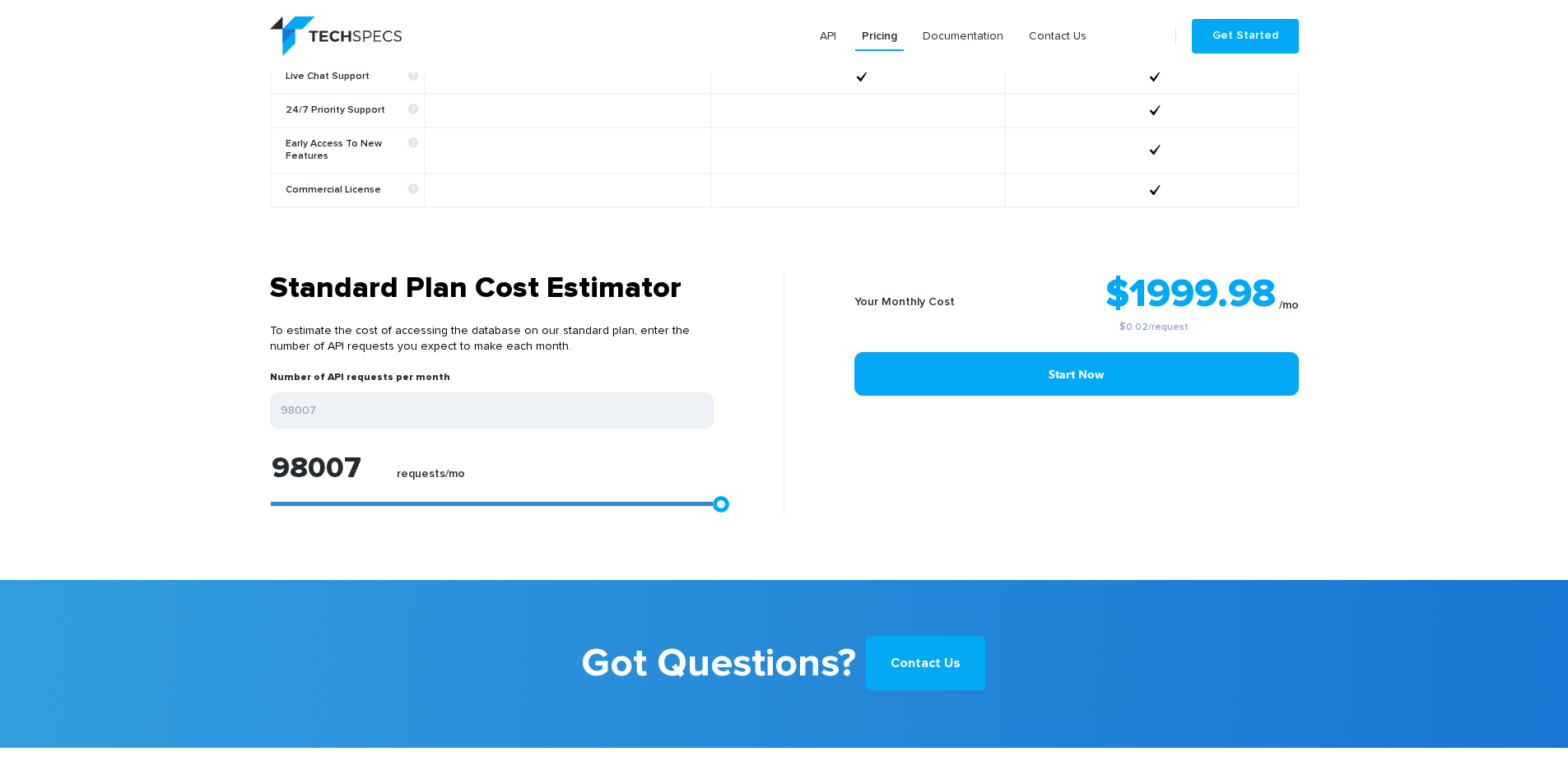
type input "96152"
type input "94482"
type input "92071"
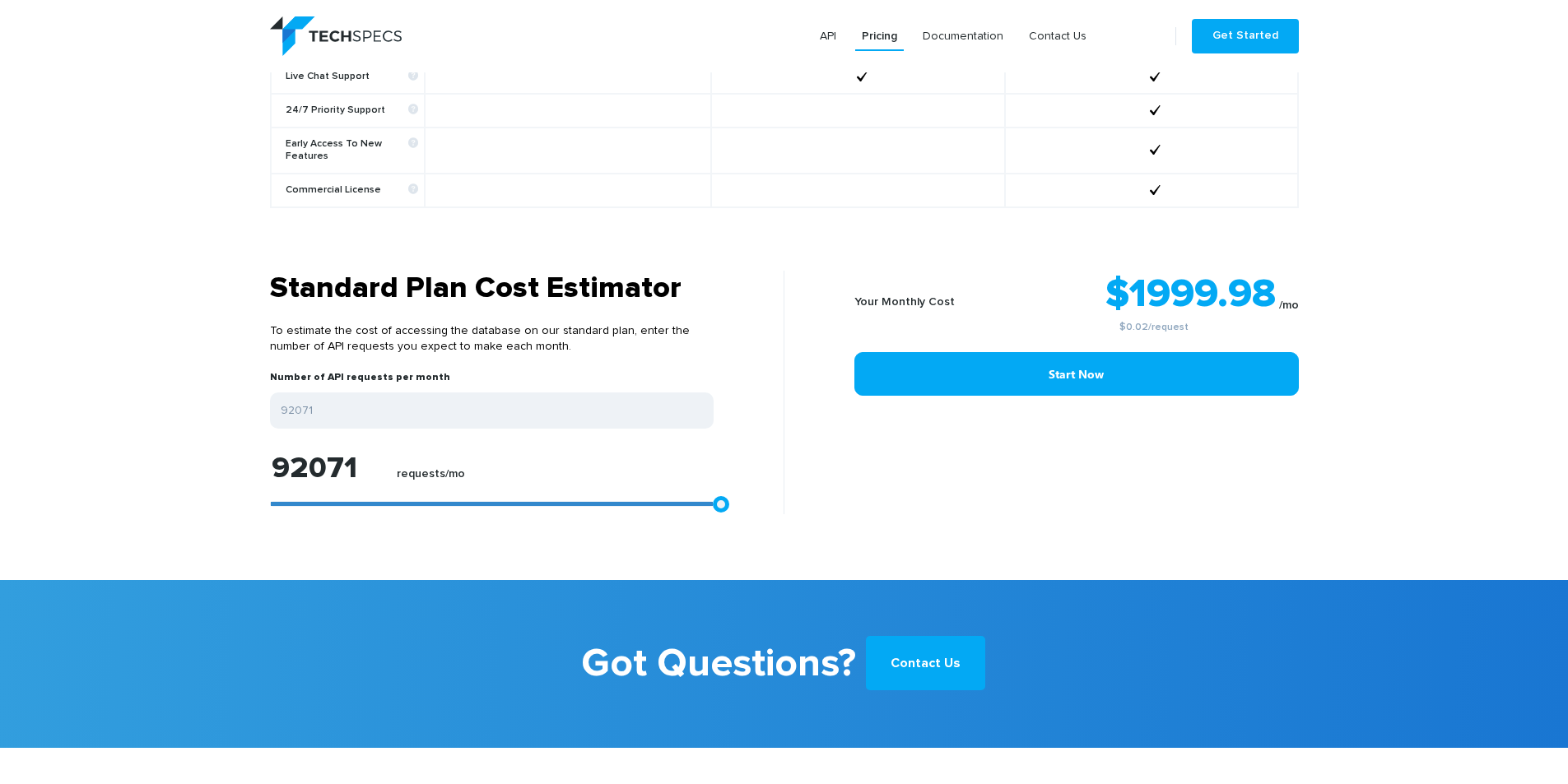
type input "89659"
type input "86319"
type input "82609"
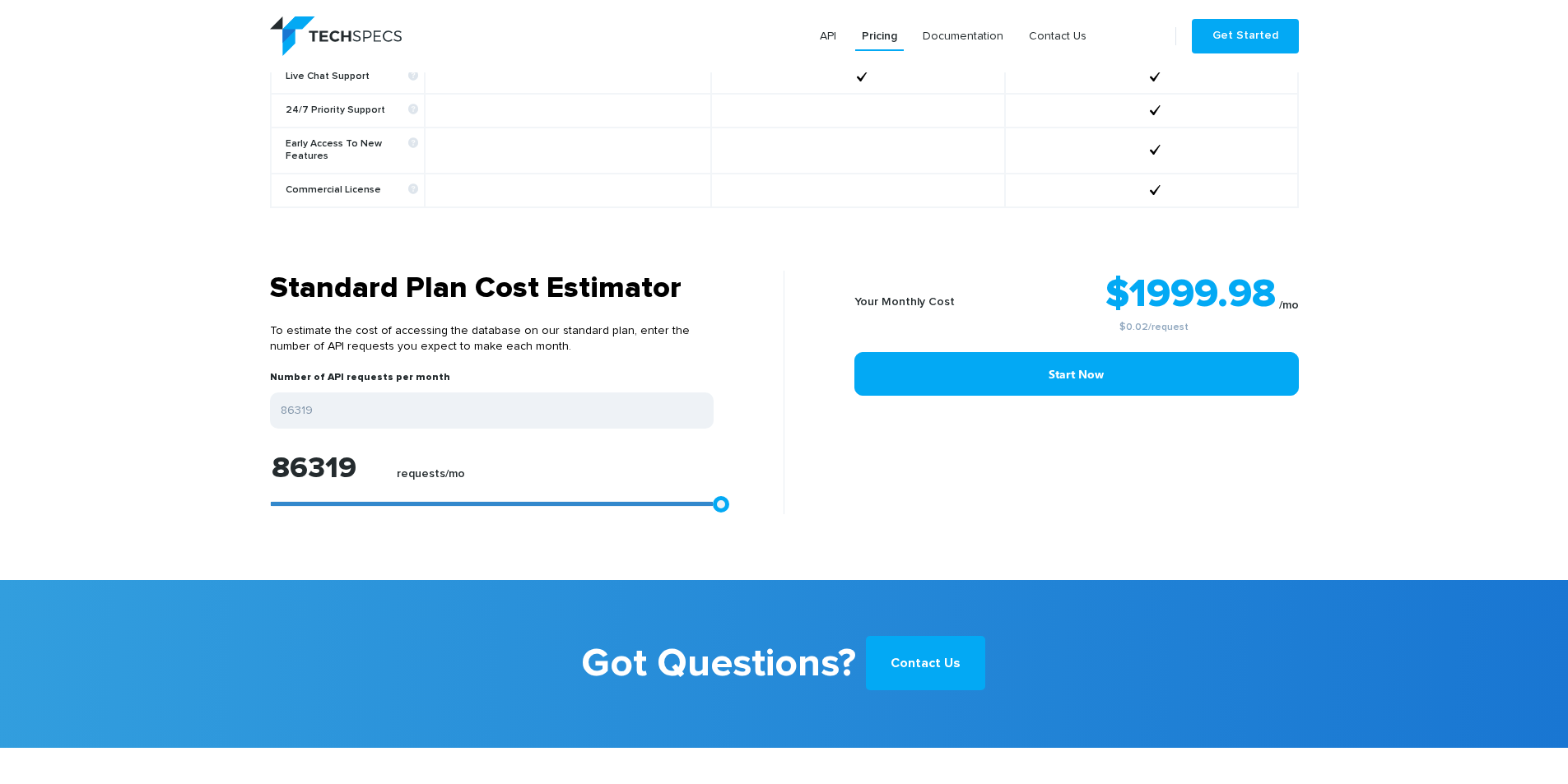
type input "82609"
type input "79640"
type input "76672"
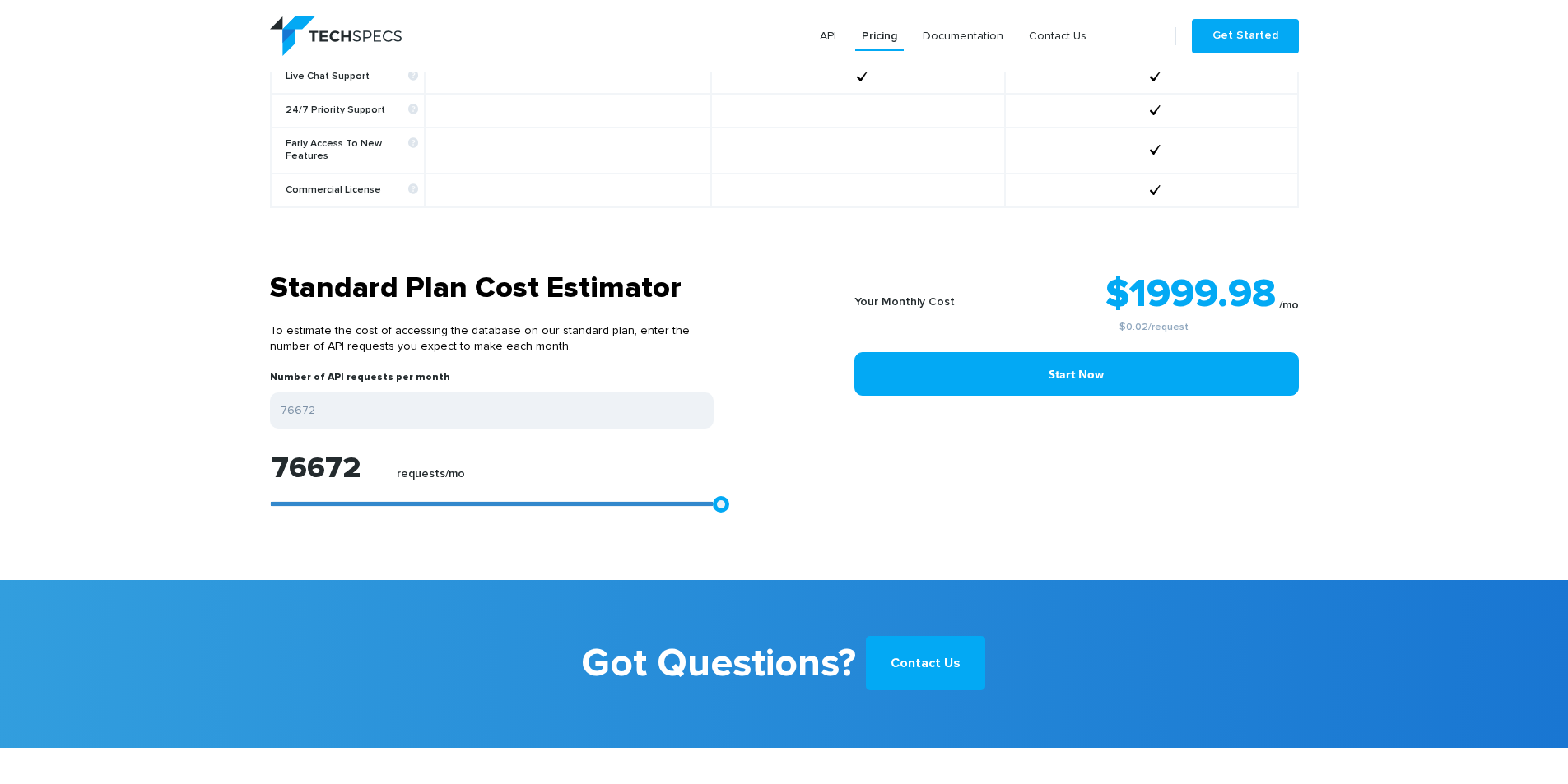
type input "74075"
type input "72219"
type input "70178"
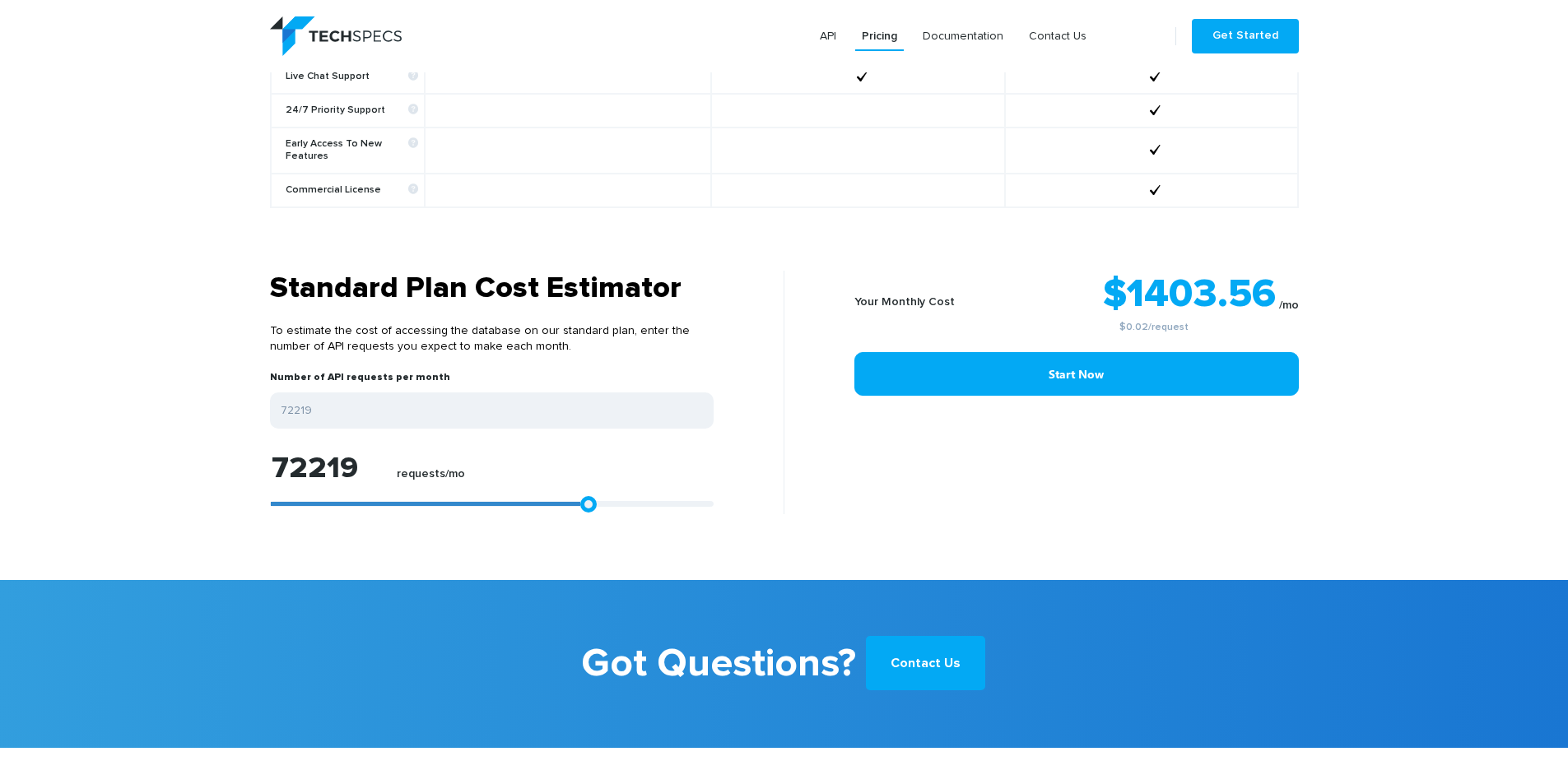
type input "70178"
type input "68509"
type input "67210"
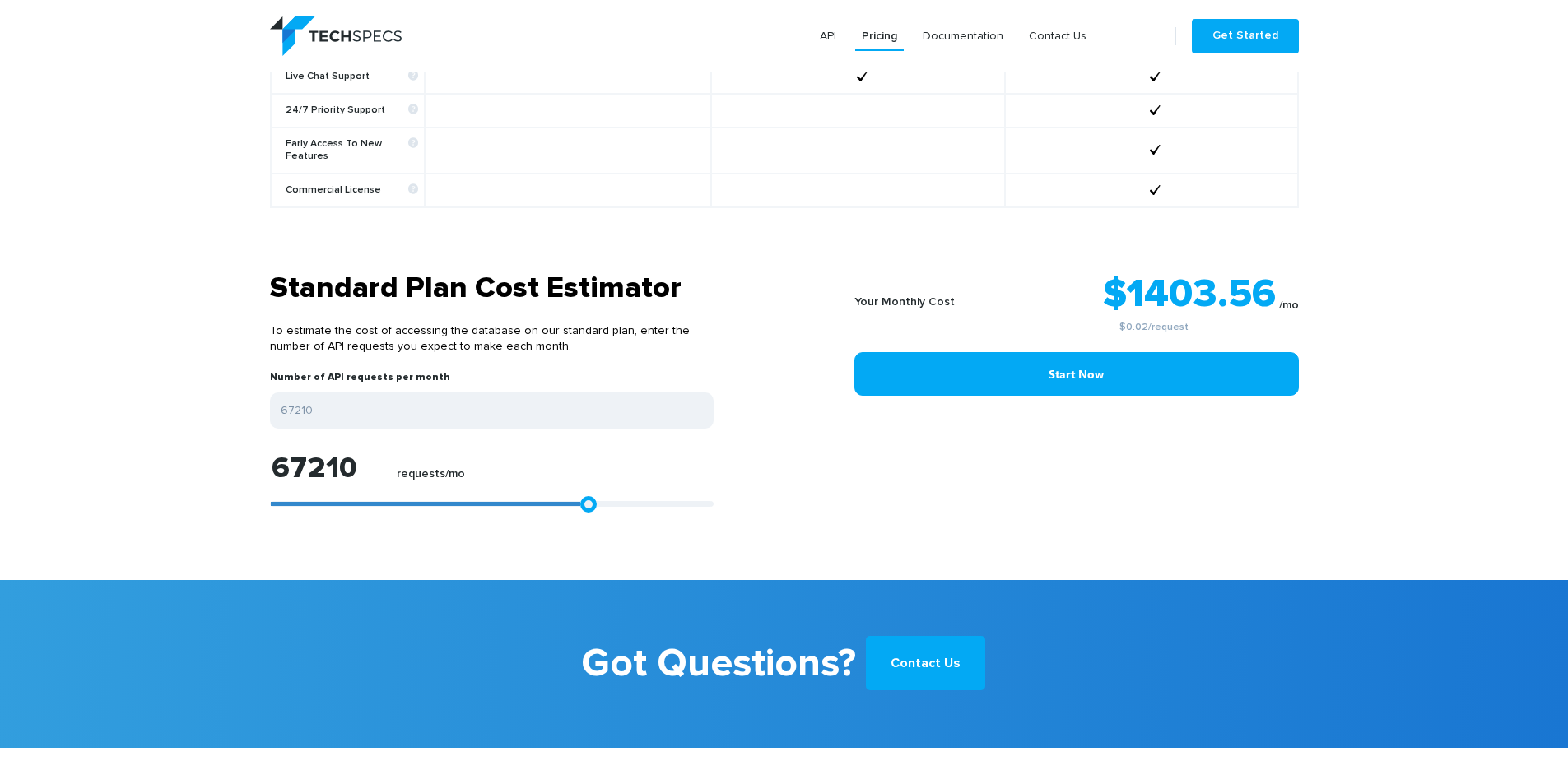
type input "65540"
type input "64056"
type input "61830"
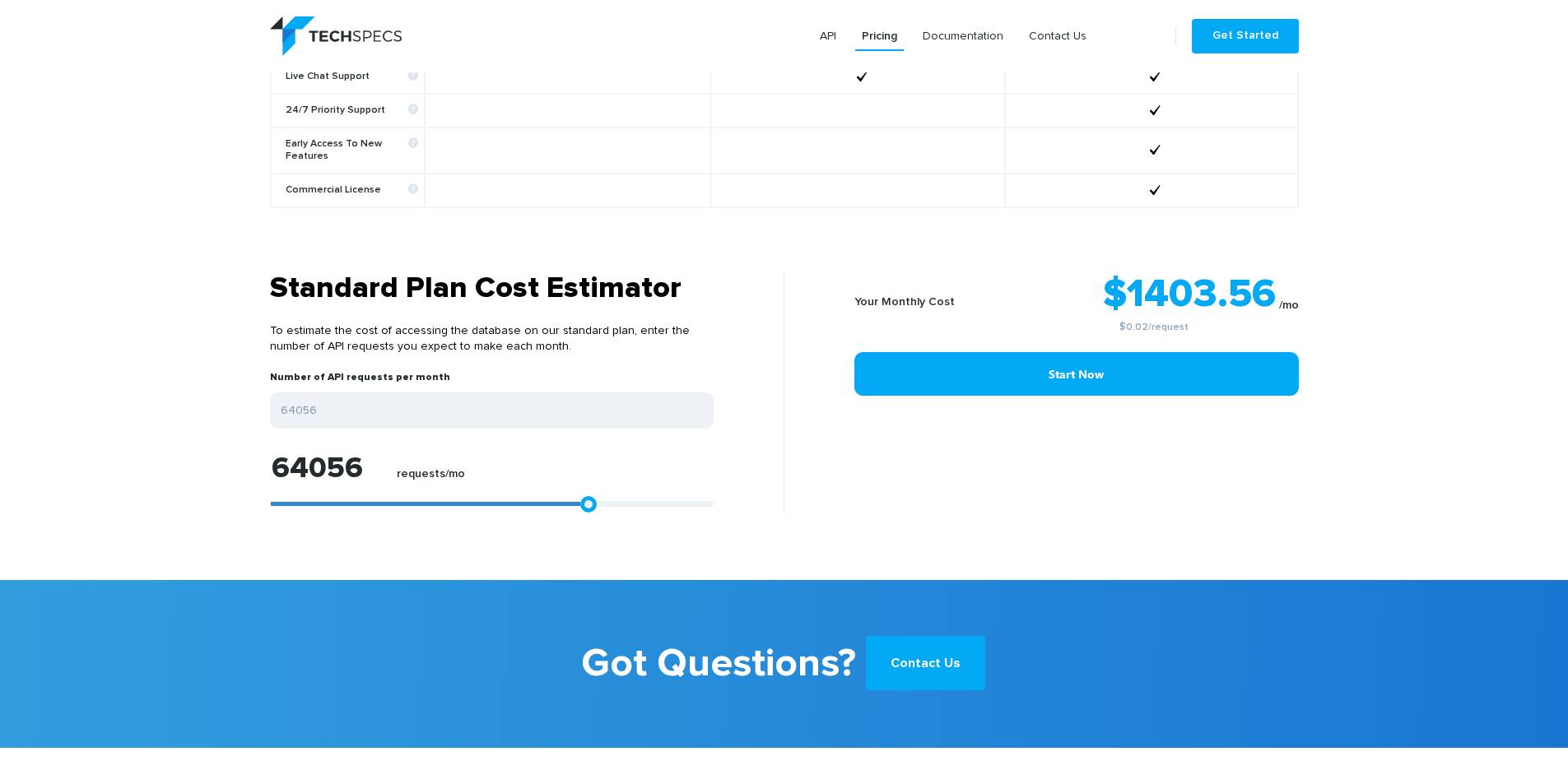
type input "61830"
type input "60160"
type input "57377"
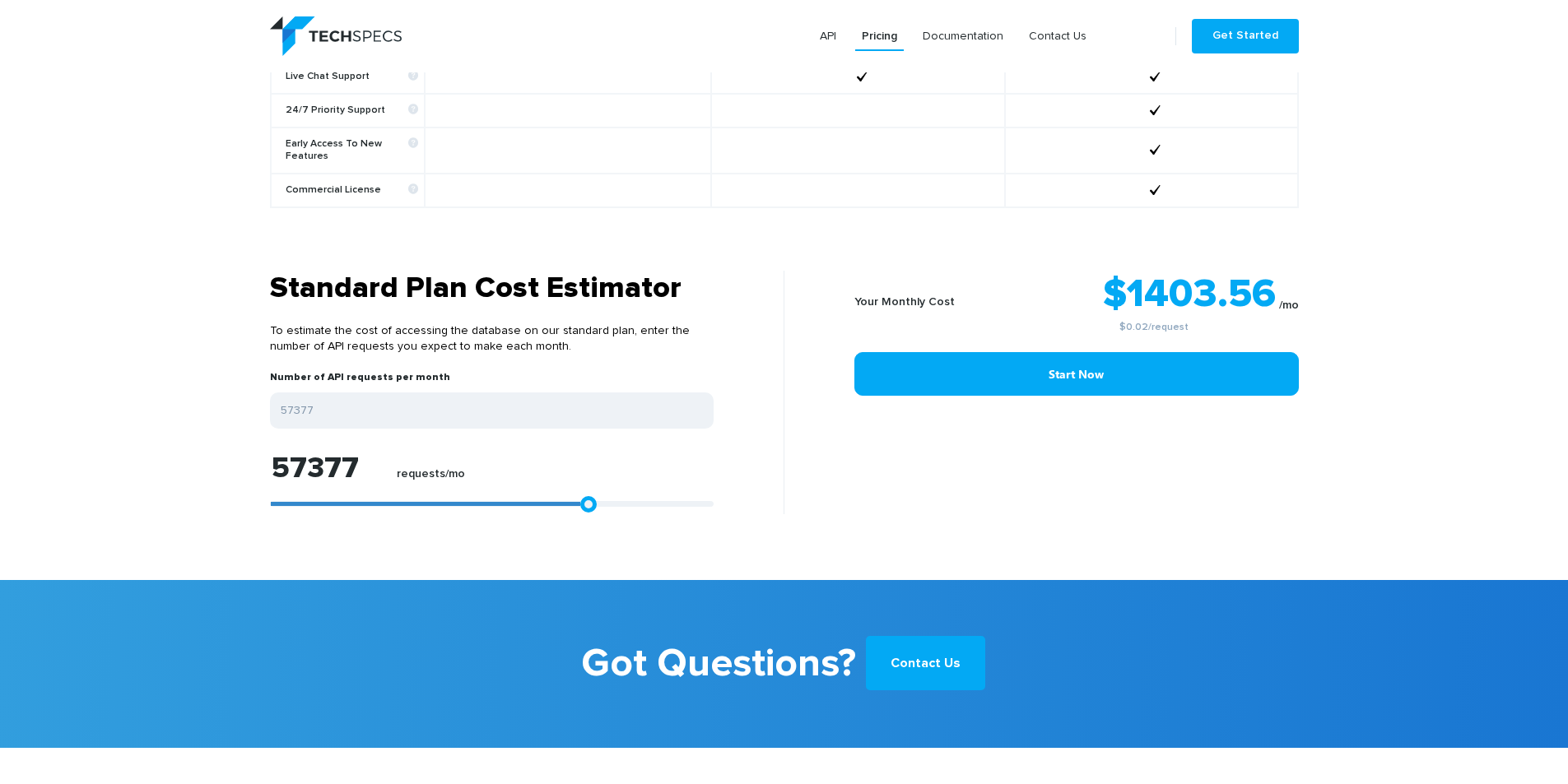
type input "54409"
type input "51069"
type input "46988"
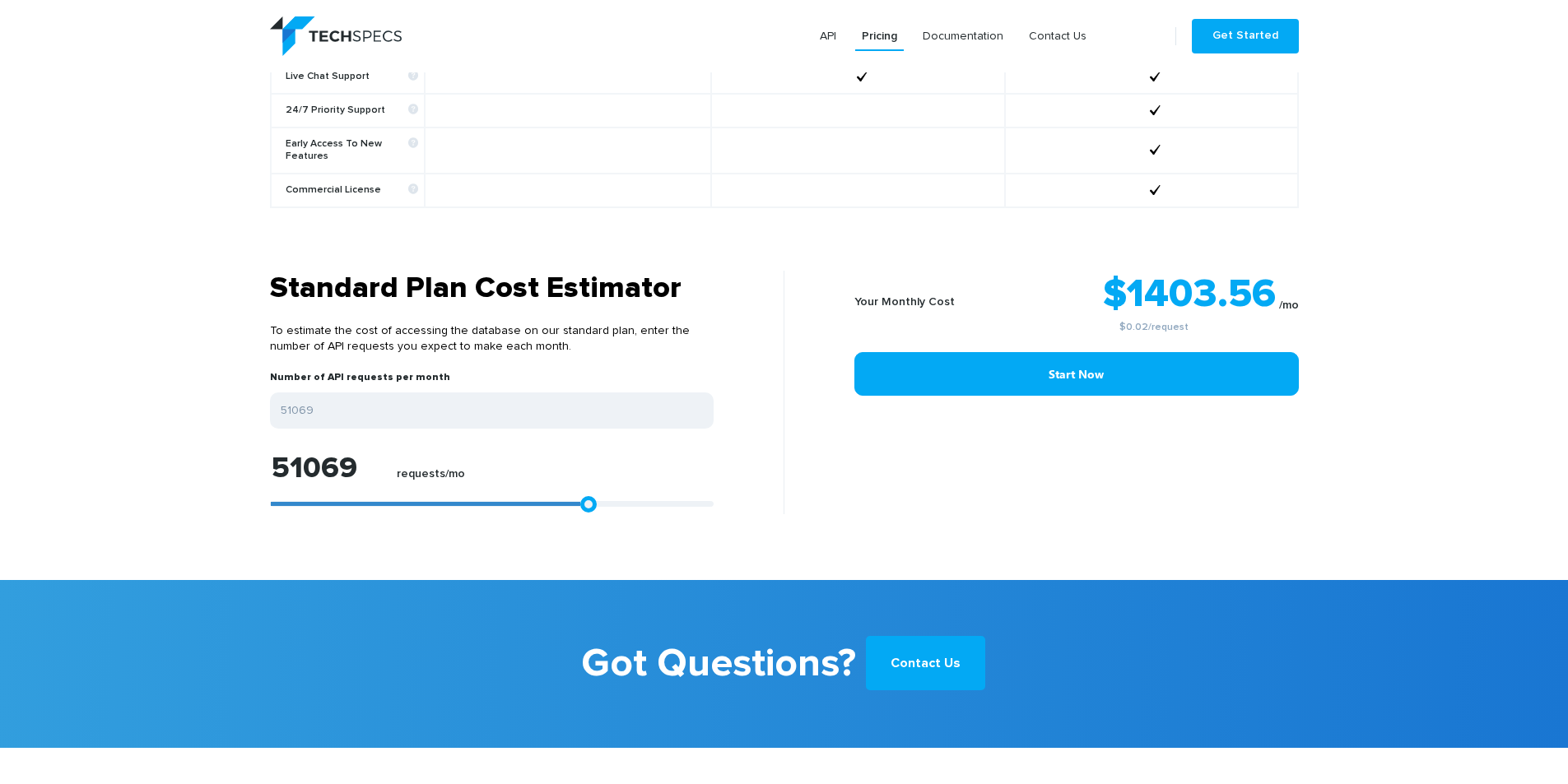
type input "46988"
type input "43277"
type input "38453"
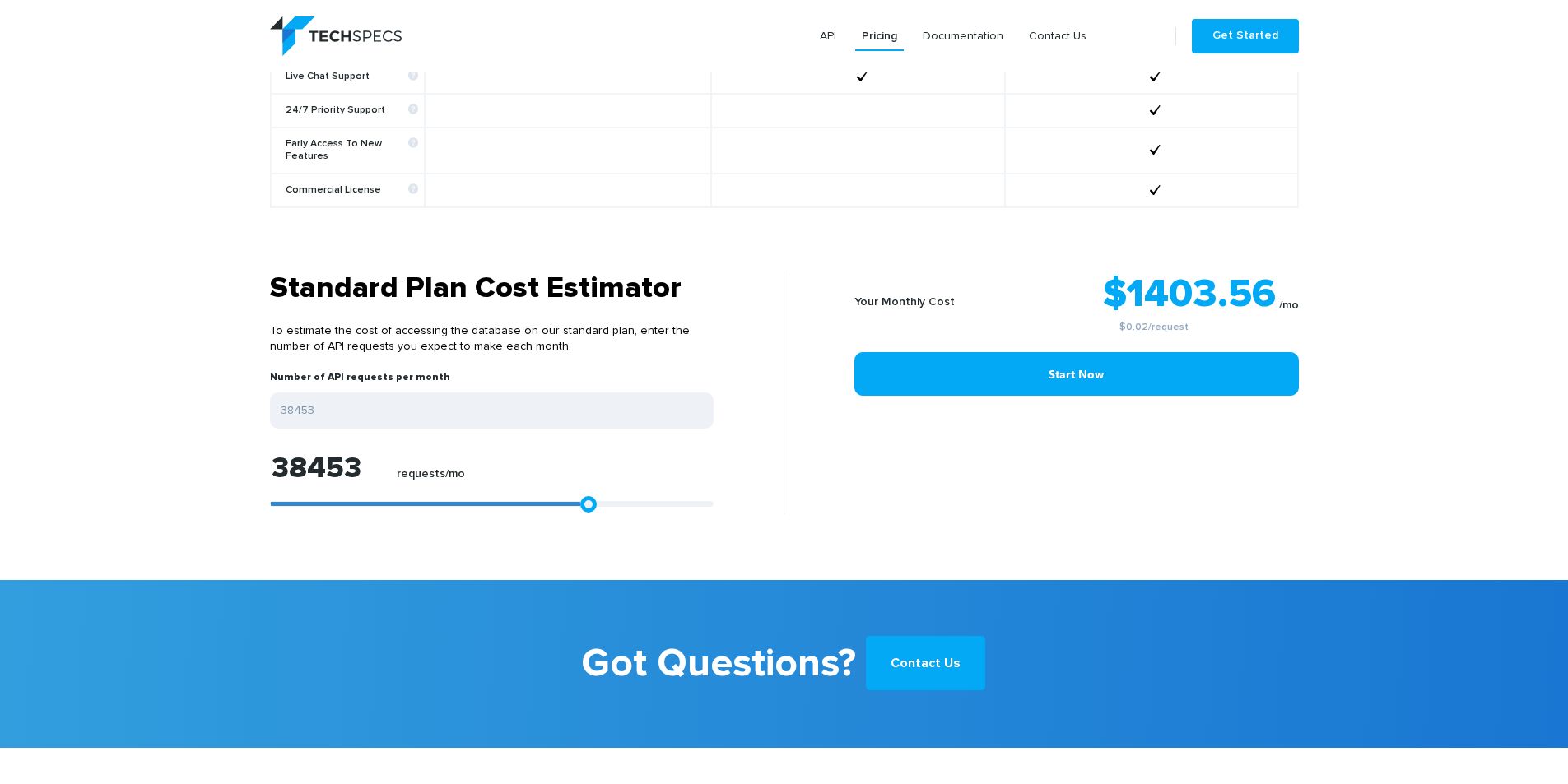
type input "34186"
type input "29363"
type input "24353"
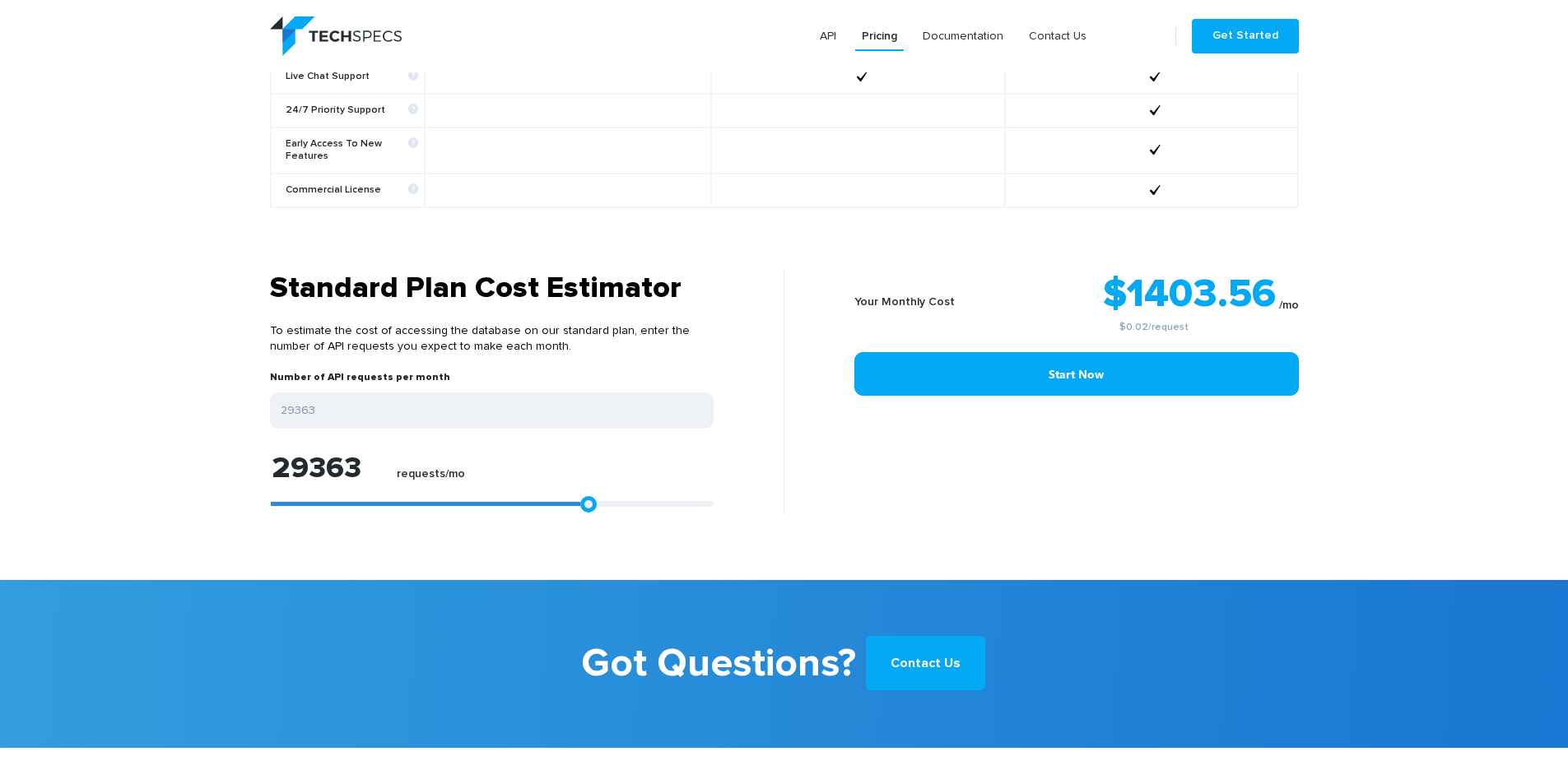
type input "24353"
type input "19530"
type input "13964"
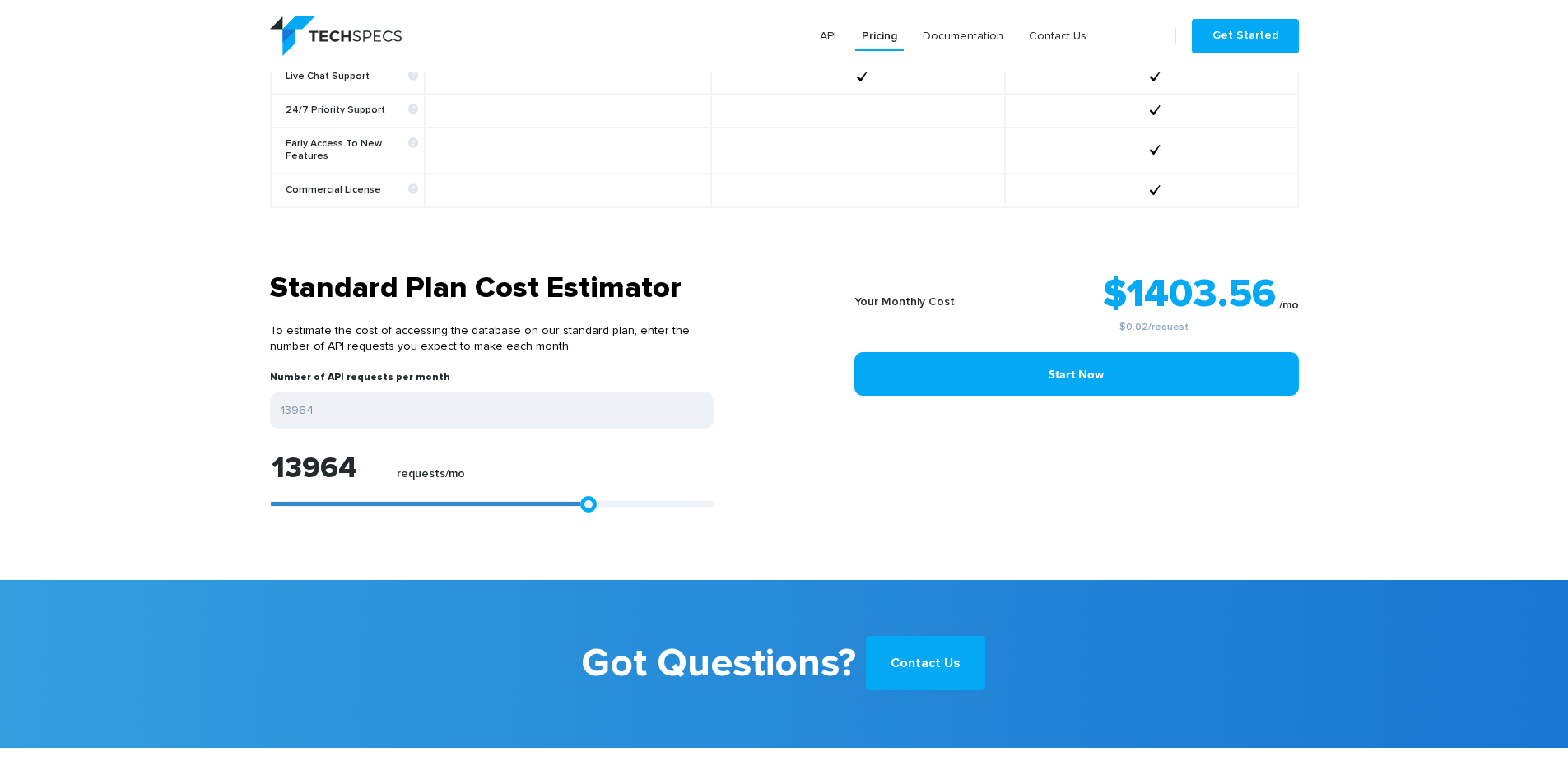
type input "8398"
type input "4316"
type input "0"
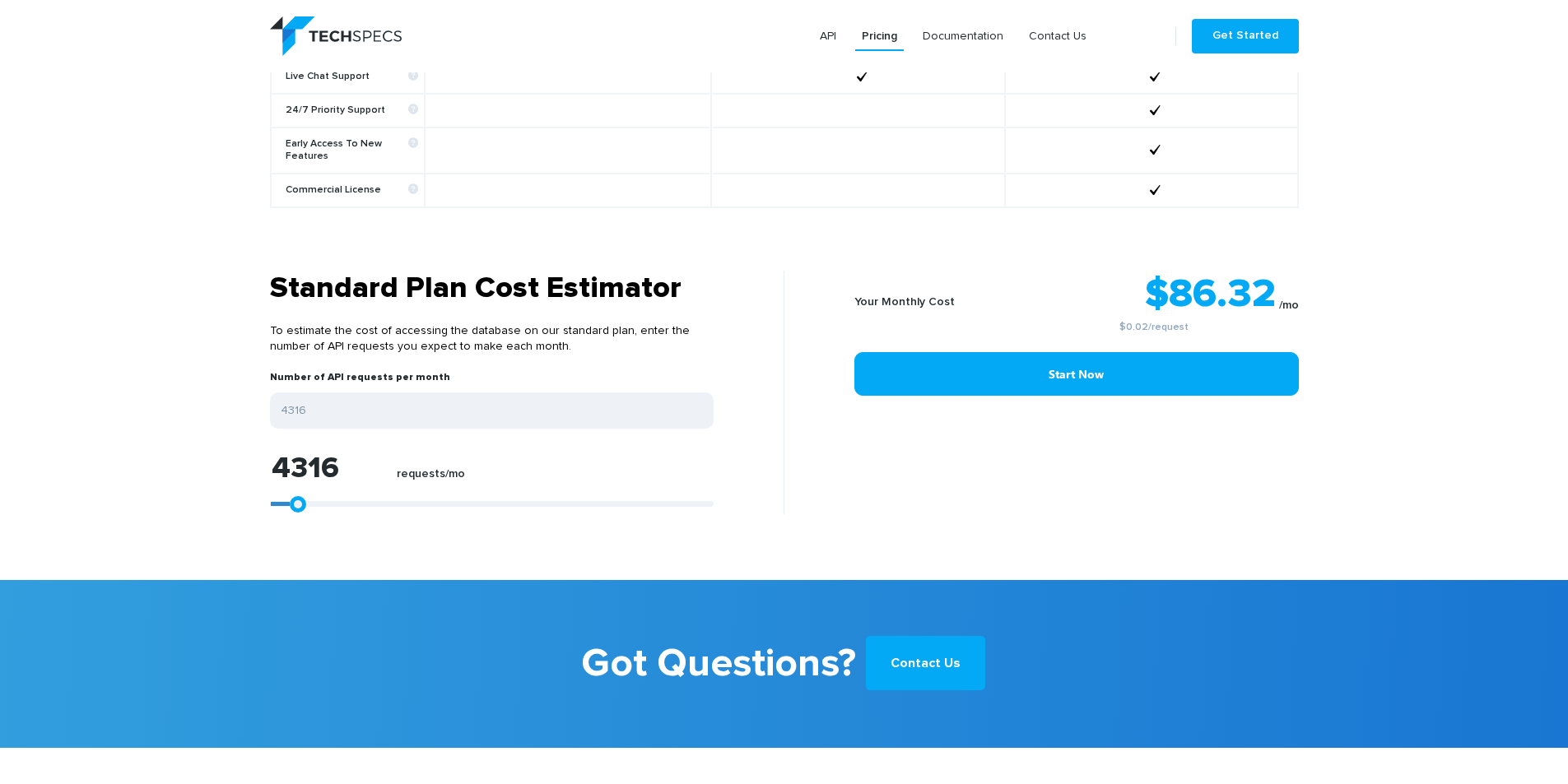
type input "0"
drag, startPoint x: 431, startPoint y: 488, endPoint x: 222, endPoint y: 445, distance: 213.4
click at [151, 450] on section "Standard Plan Cost Estimator To estimate the cost of accessing the database on …" at bounding box center [784, 424] width 1568 height 309
click at [908, 480] on div "Your Monthly Cost $0.00 /mo $0 /request Start Now" at bounding box center [1048, 392] width 527 height 244
